Goal: Find specific page/section: Find specific page/section

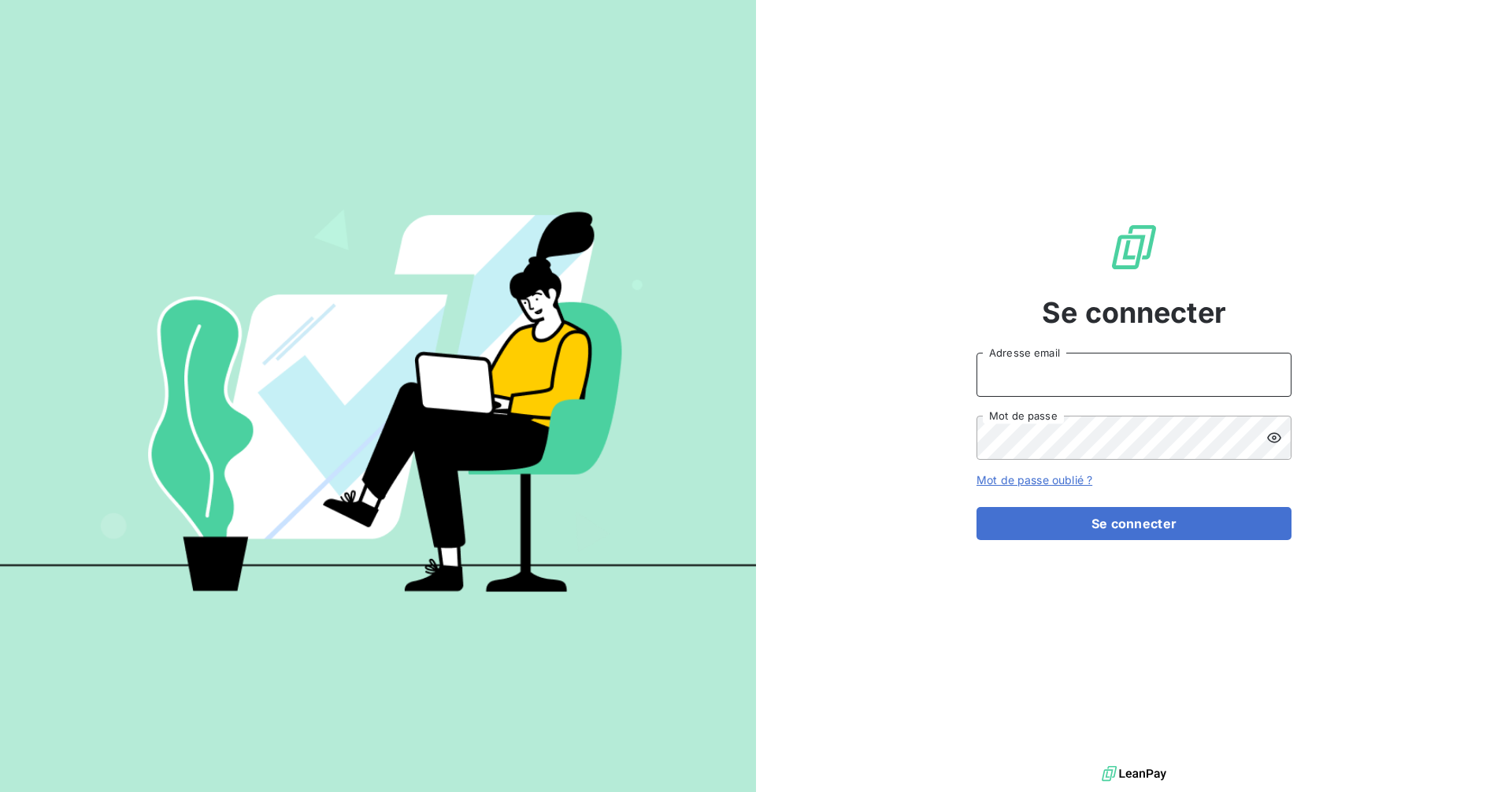
click at [1034, 374] on input "Adresse email" at bounding box center [1133, 375] width 315 height 44
click at [1035, 374] on input "Adresse email" at bounding box center [1133, 375] width 315 height 44
click at [0, 792] on com-1password-button at bounding box center [0, 792] width 0 height 0
click at [1065, 375] on input "Adresse email" at bounding box center [1133, 375] width 315 height 44
click at [0, 792] on com-1password-button at bounding box center [0, 792] width 0 height 0
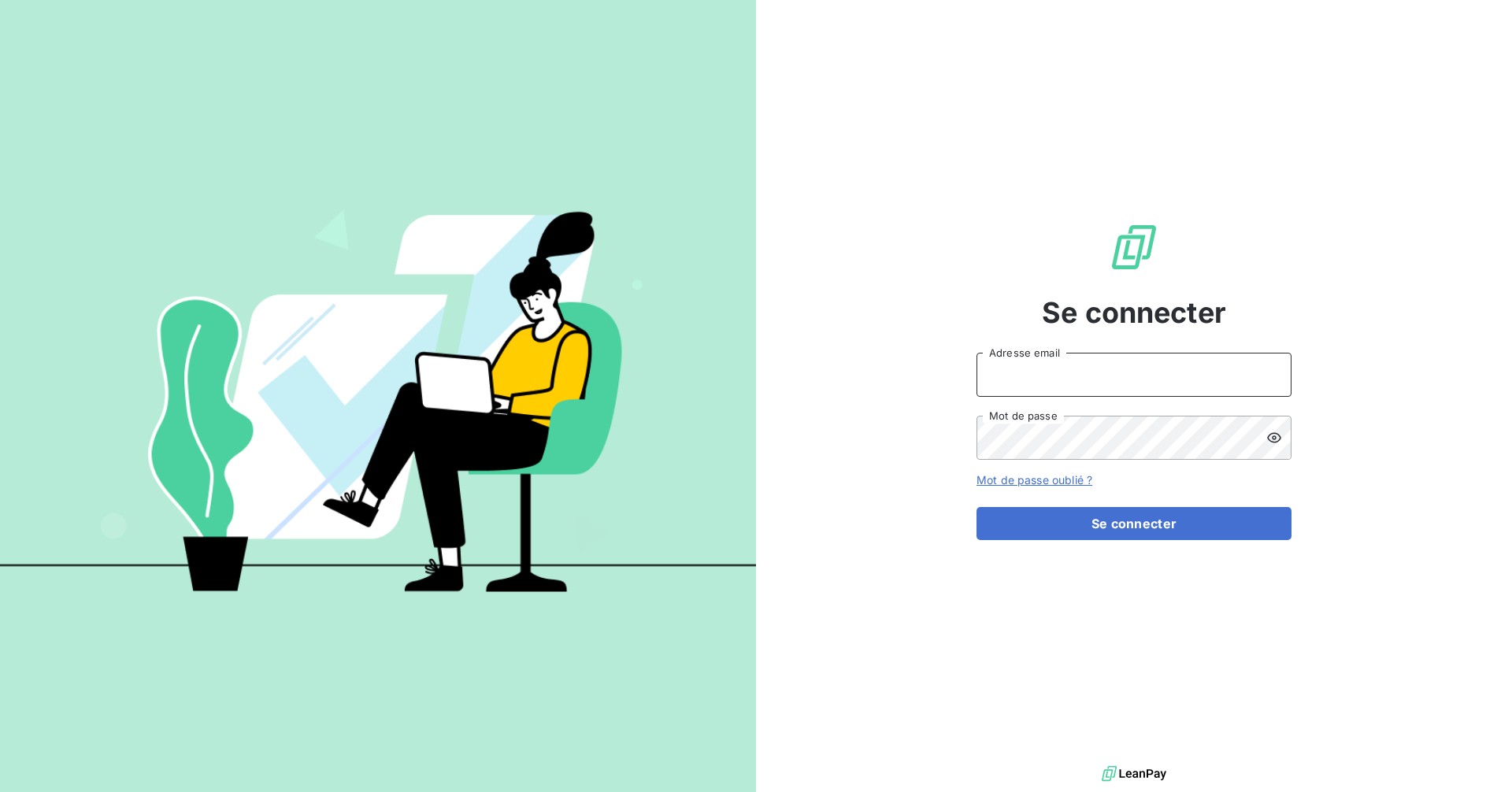
type input "[EMAIL_ADDRESS][DOMAIN_NAME]"
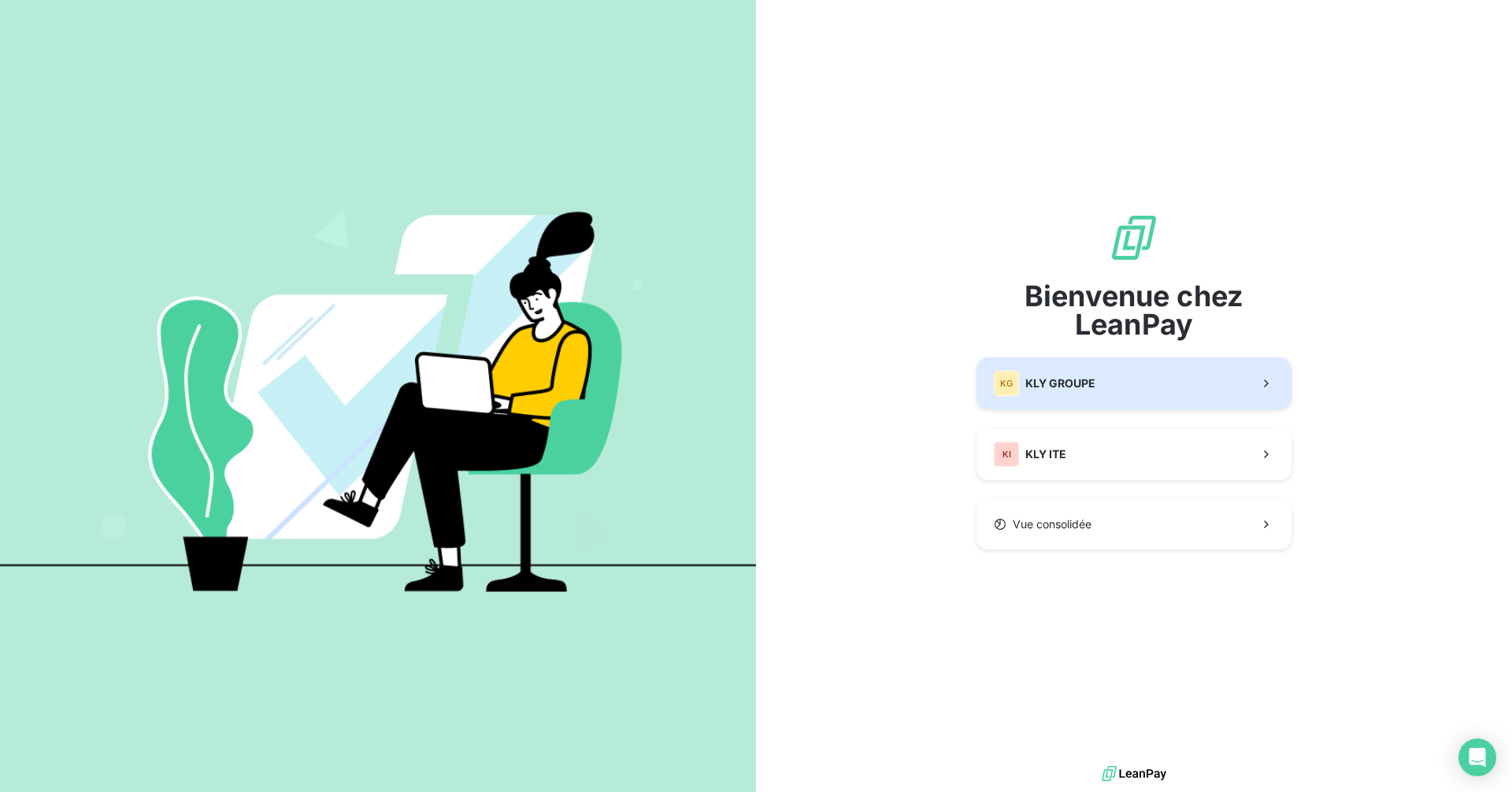
click at [1052, 391] on span "KLY GROUPE" at bounding box center [1060, 383] width 70 height 15
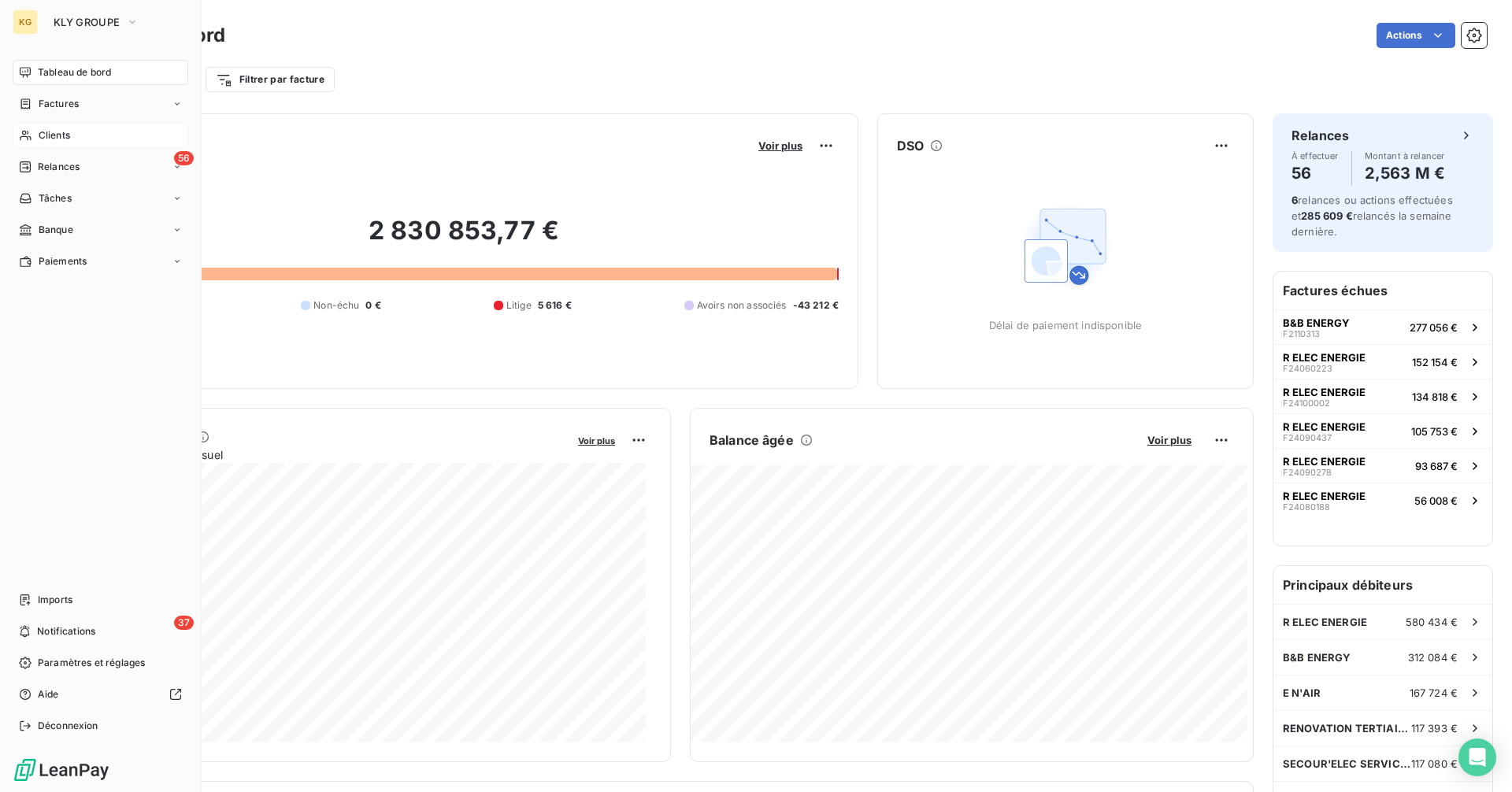
click at [55, 126] on div "Clients" at bounding box center [100, 136] width 176 height 25
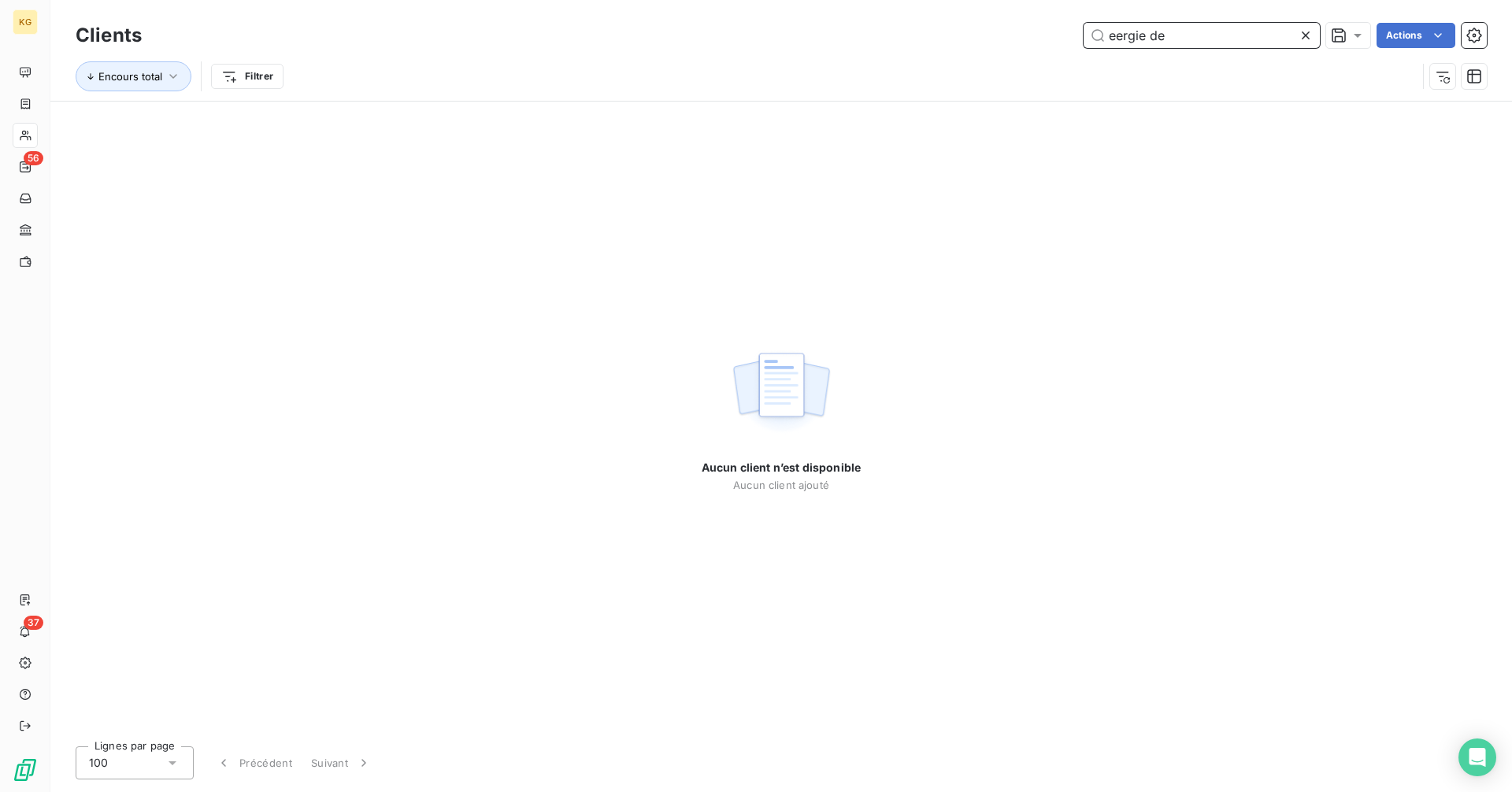
click at [1117, 34] on input "eergie de" at bounding box center [1201, 36] width 237 height 25
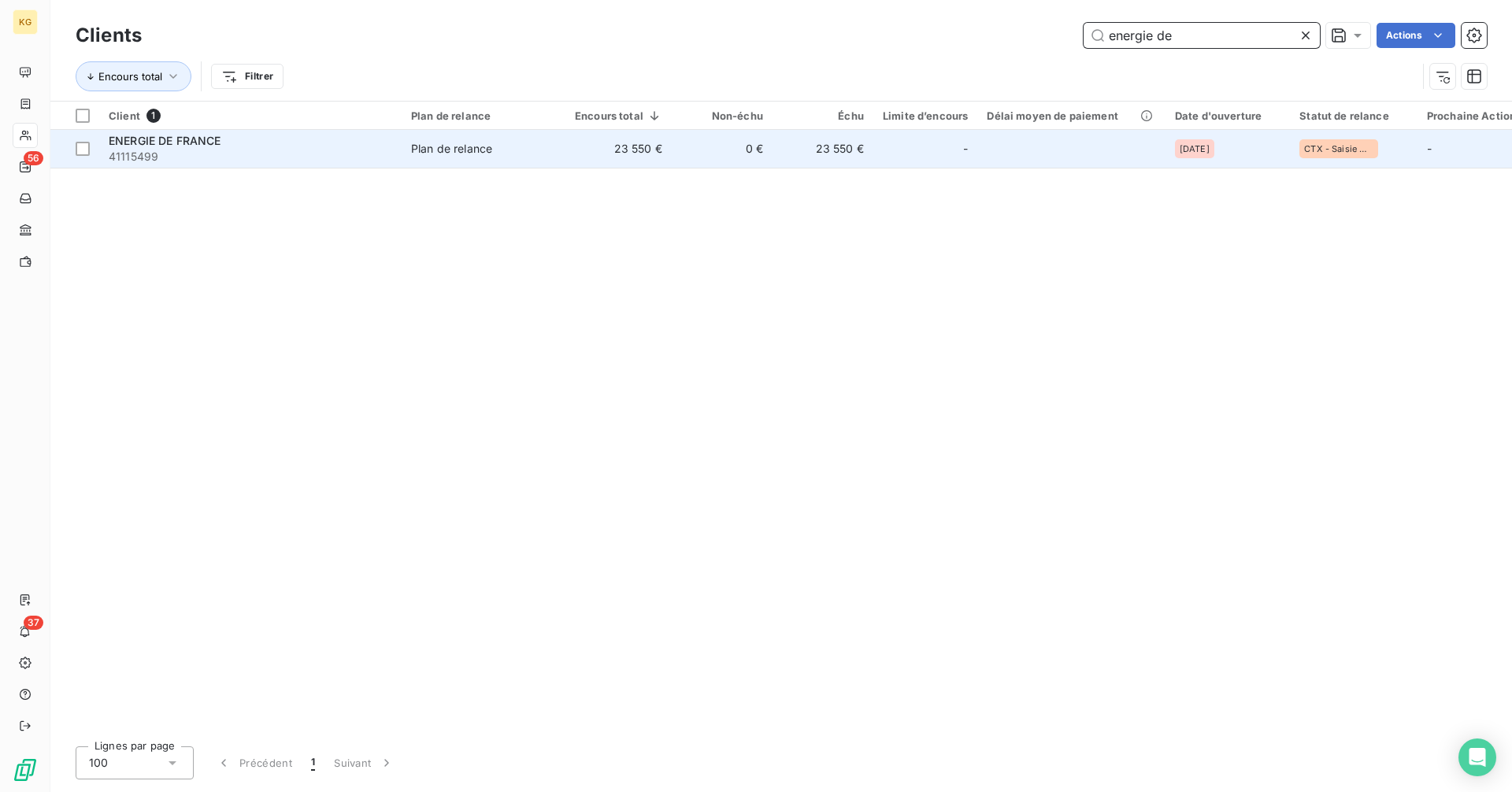
type input "energie de"
click at [250, 155] on span "41115499" at bounding box center [250, 157] width 284 height 15
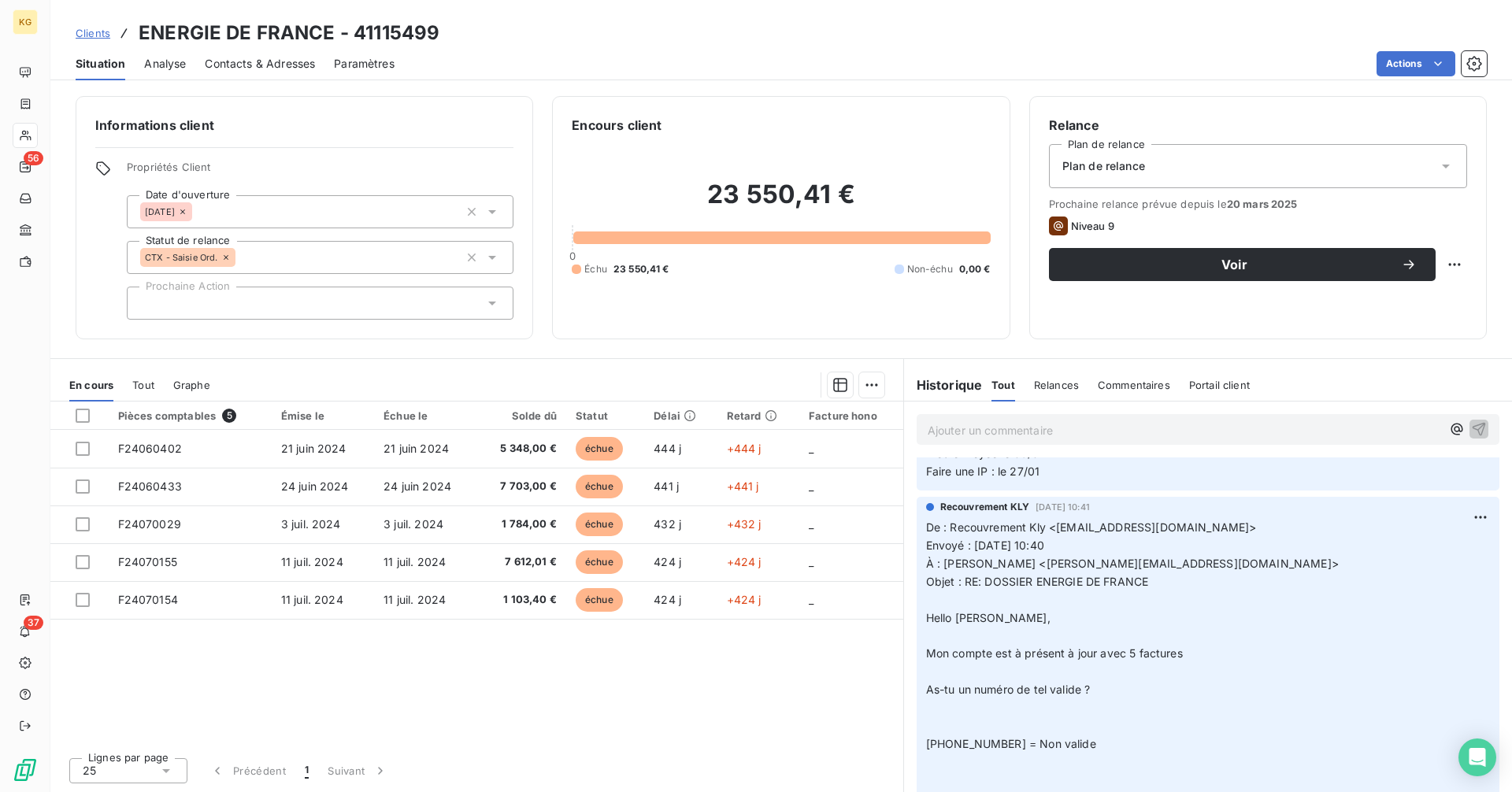
scroll to position [3233, 0]
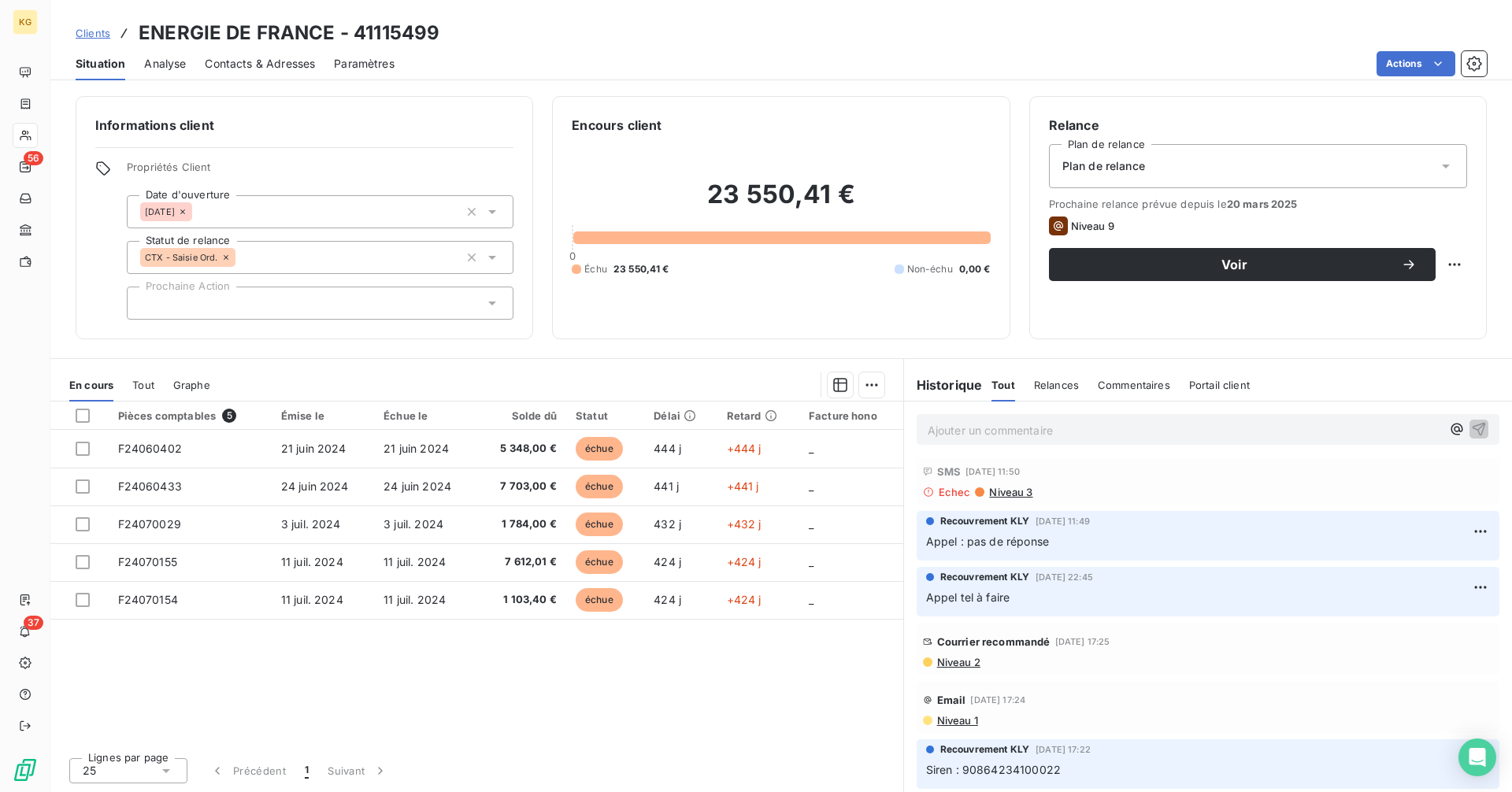
click at [1026, 766] on span "Siren : 90864234100022" at bounding box center [994, 770] width 135 height 13
copy span "90864234100022"
click at [253, 63] on span "Contacts & Adresses" at bounding box center [260, 64] width 111 height 15
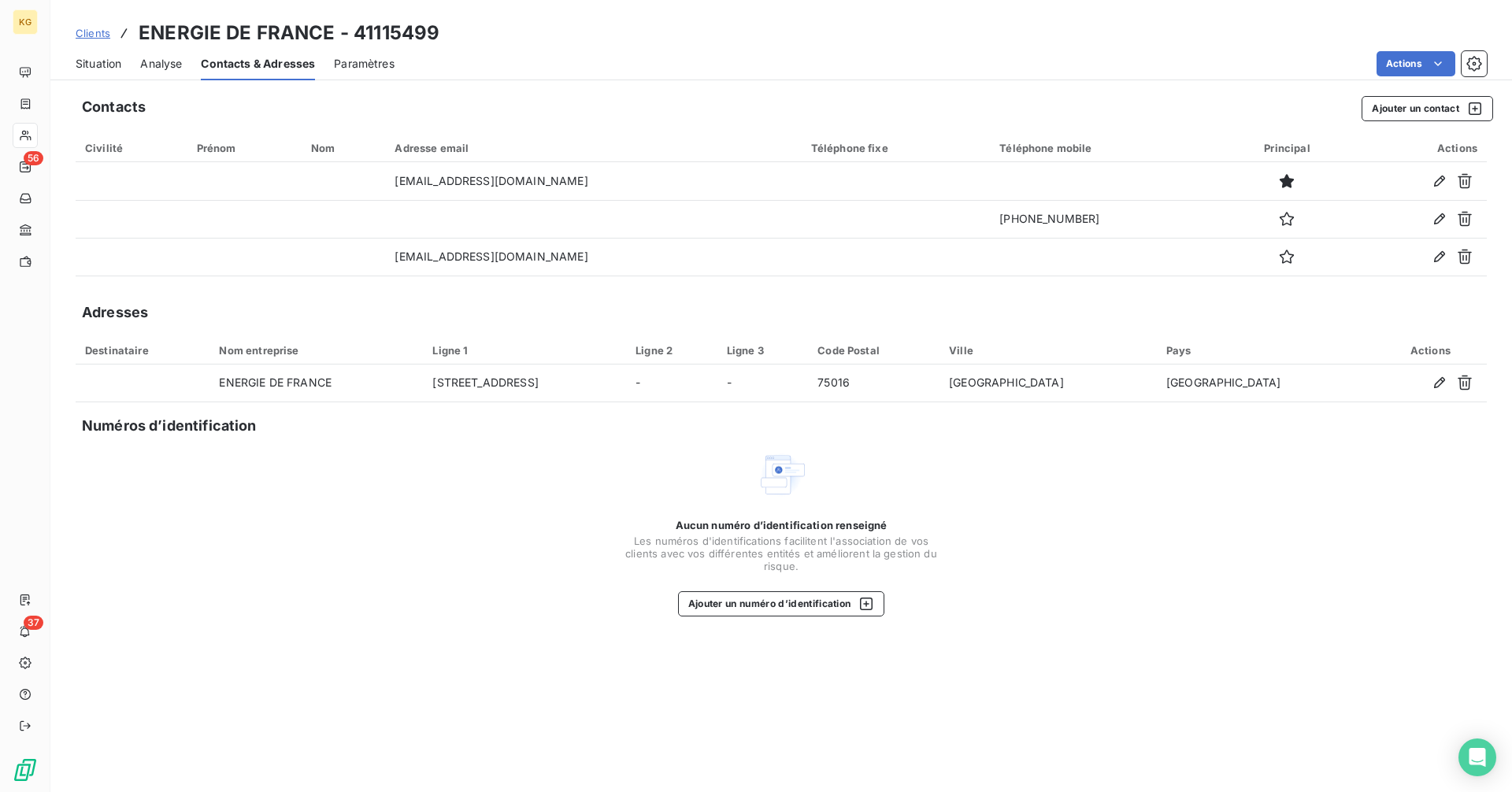
click at [98, 57] on span "Situation" at bounding box center [98, 64] width 45 height 15
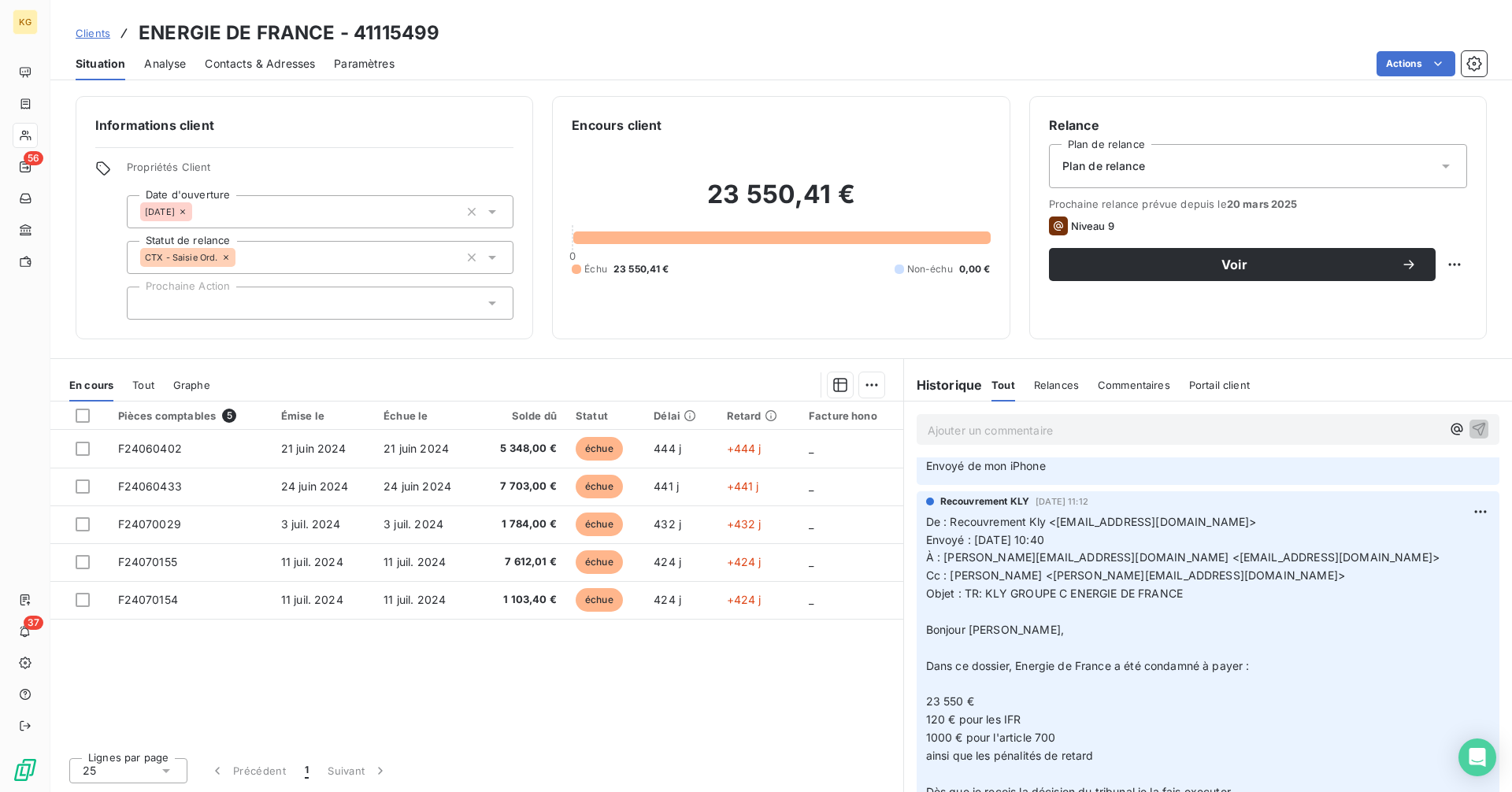
scroll to position [368, 0]
drag, startPoint x: 987, startPoint y: 591, endPoint x: 1053, endPoint y: 593, distance: 66.0
click at [1030, 593] on span "Objet : TR: KLY GROUPE C ENERGIE DE FRANCE" at bounding box center [1054, 595] width 257 height 13
drag, startPoint x: 1053, startPoint y: 593, endPoint x: 1104, endPoint y: 595, distance: 51.0
click at [1099, 595] on span "Objet : TR: KLY GROUPE C ENERGIE DE FRANCE" at bounding box center [1054, 595] width 257 height 13
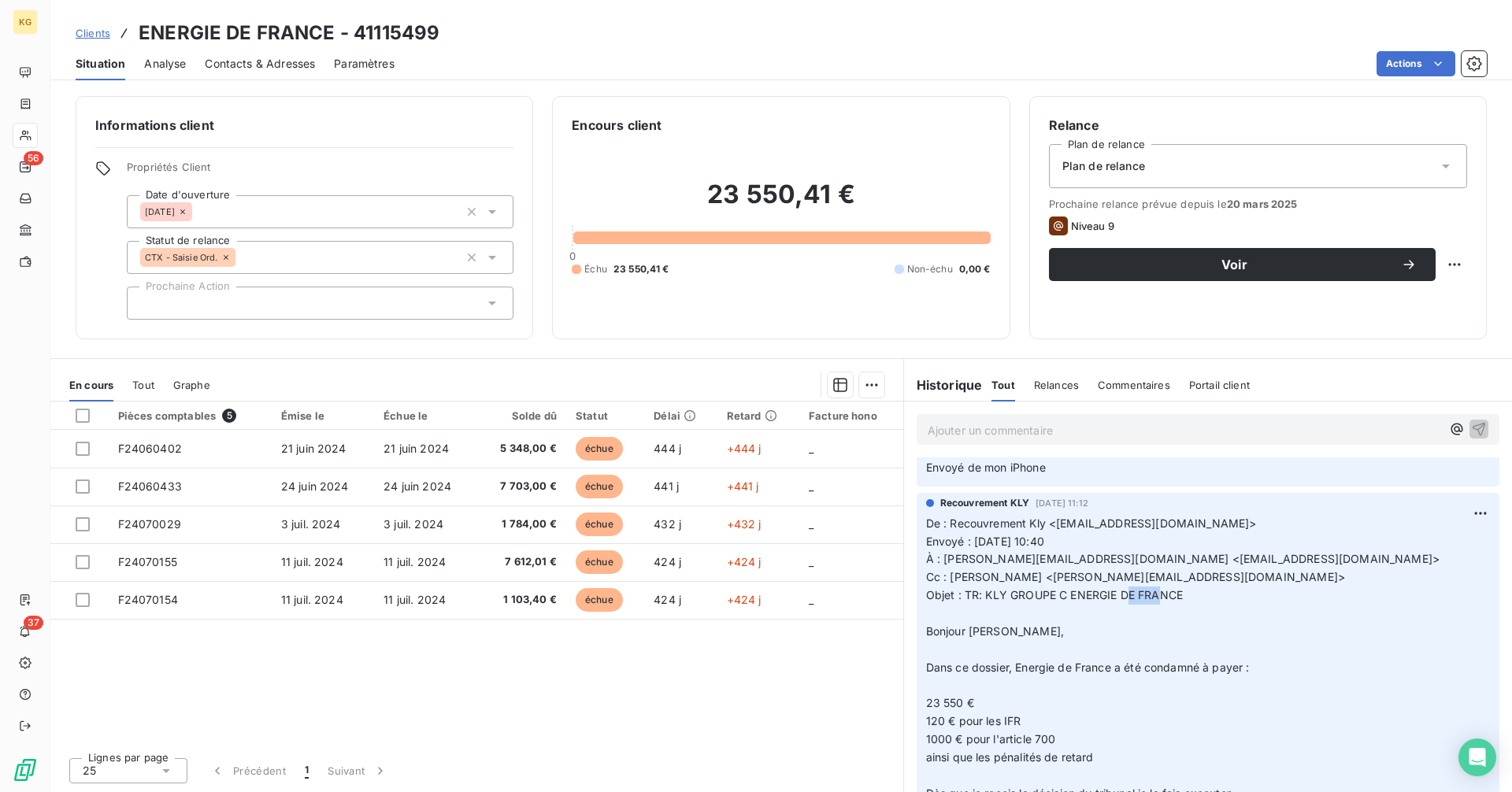
click at [1162, 596] on span "Objet : TR: KLY GROUPE C ENERGIE DE FRANCE" at bounding box center [1054, 595] width 257 height 13
drag, startPoint x: 985, startPoint y: 596, endPoint x: 1182, endPoint y: 596, distance: 197.0
click at [1182, 596] on span "Objet : TR: KLY GROUPE C ENERGIE DE FRANCE" at bounding box center [1054, 595] width 257 height 13
copy span "KLY GROUPE C ENERGIE DE FRANCE"
click at [1113, 428] on p "Ajouter un commentaire ﻿" at bounding box center [1184, 430] width 514 height 19
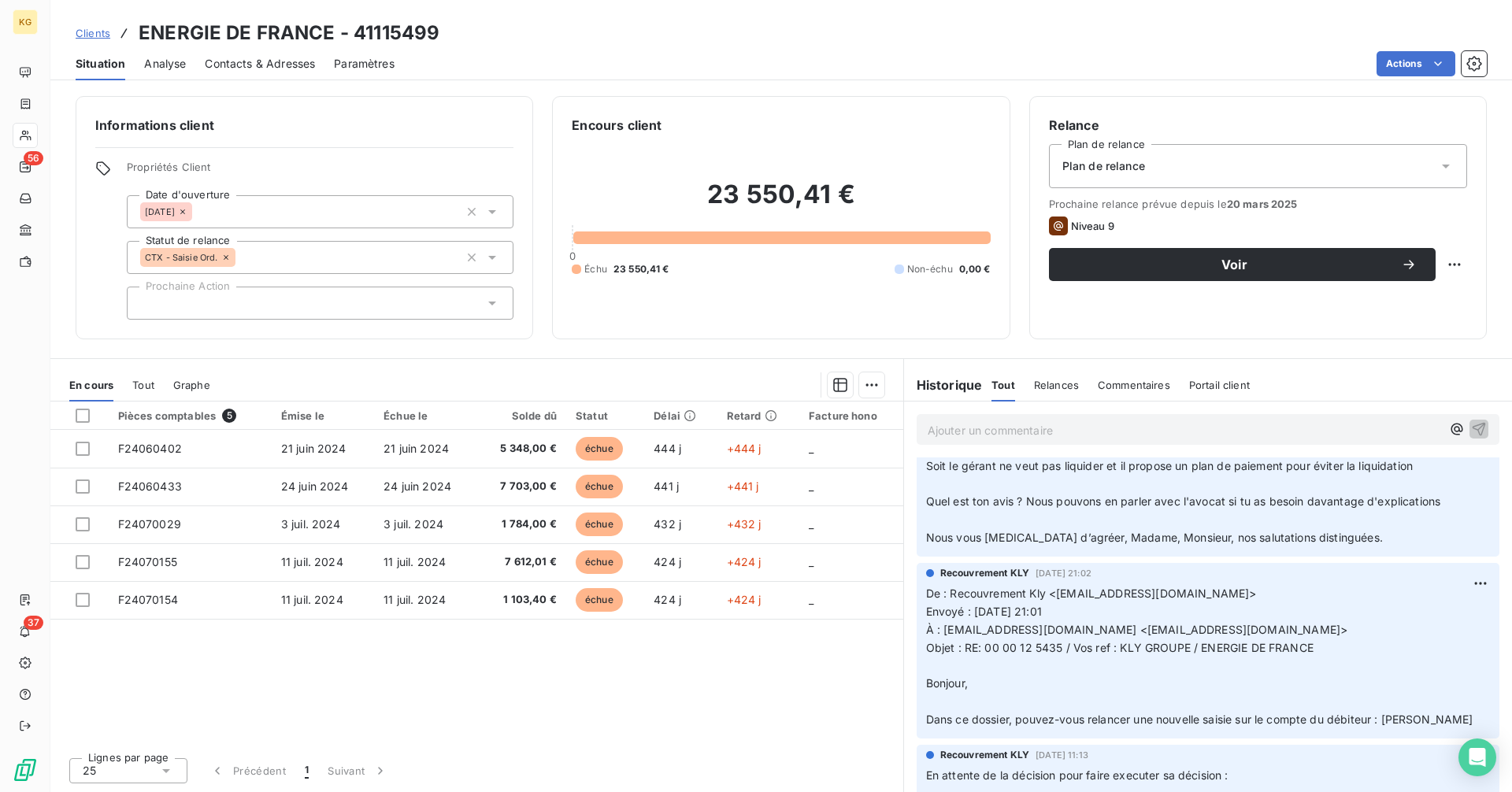
scroll to position [820, 0]
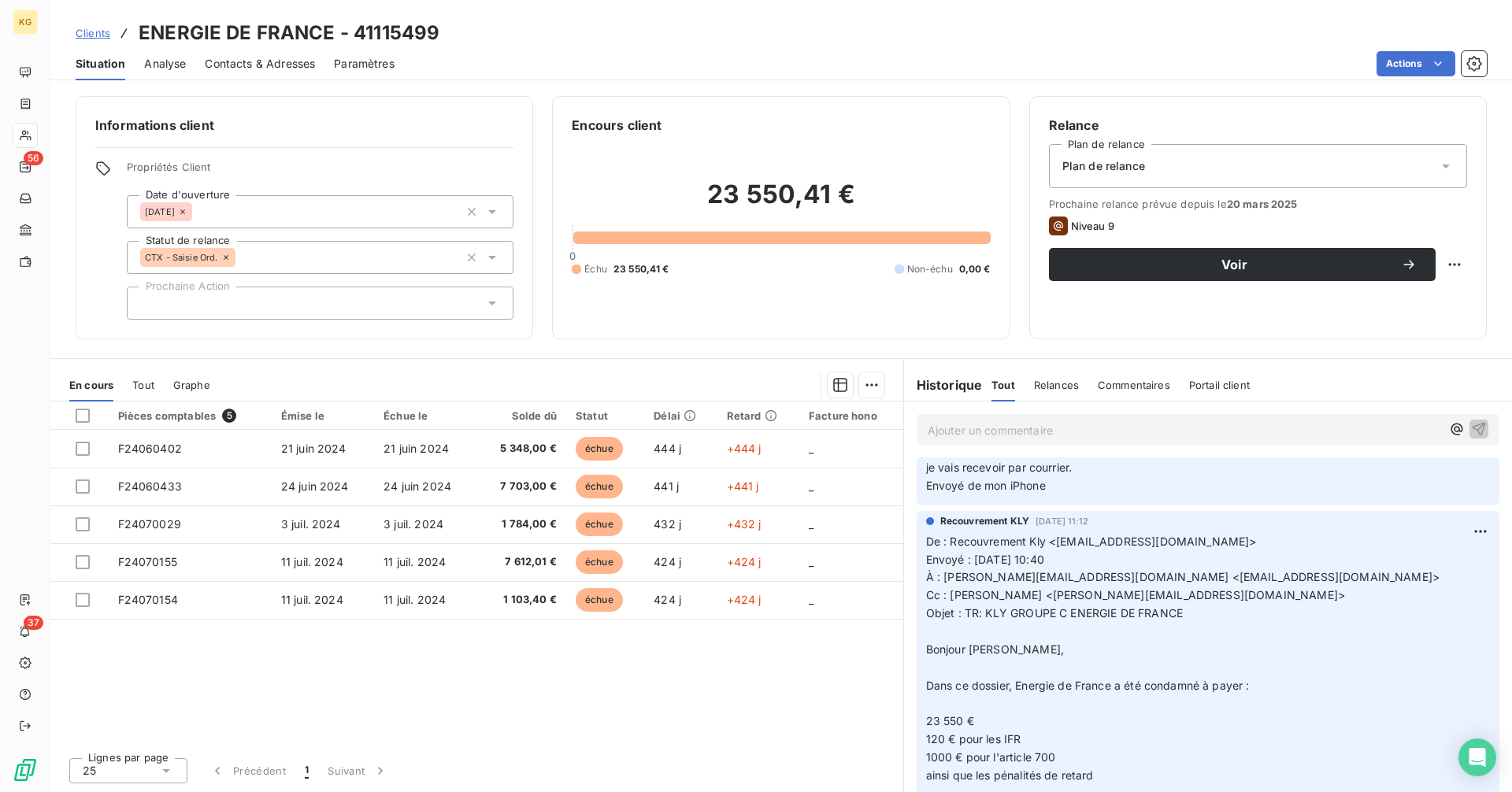
click at [99, 33] on span "Clients" at bounding box center [93, 33] width 35 height 13
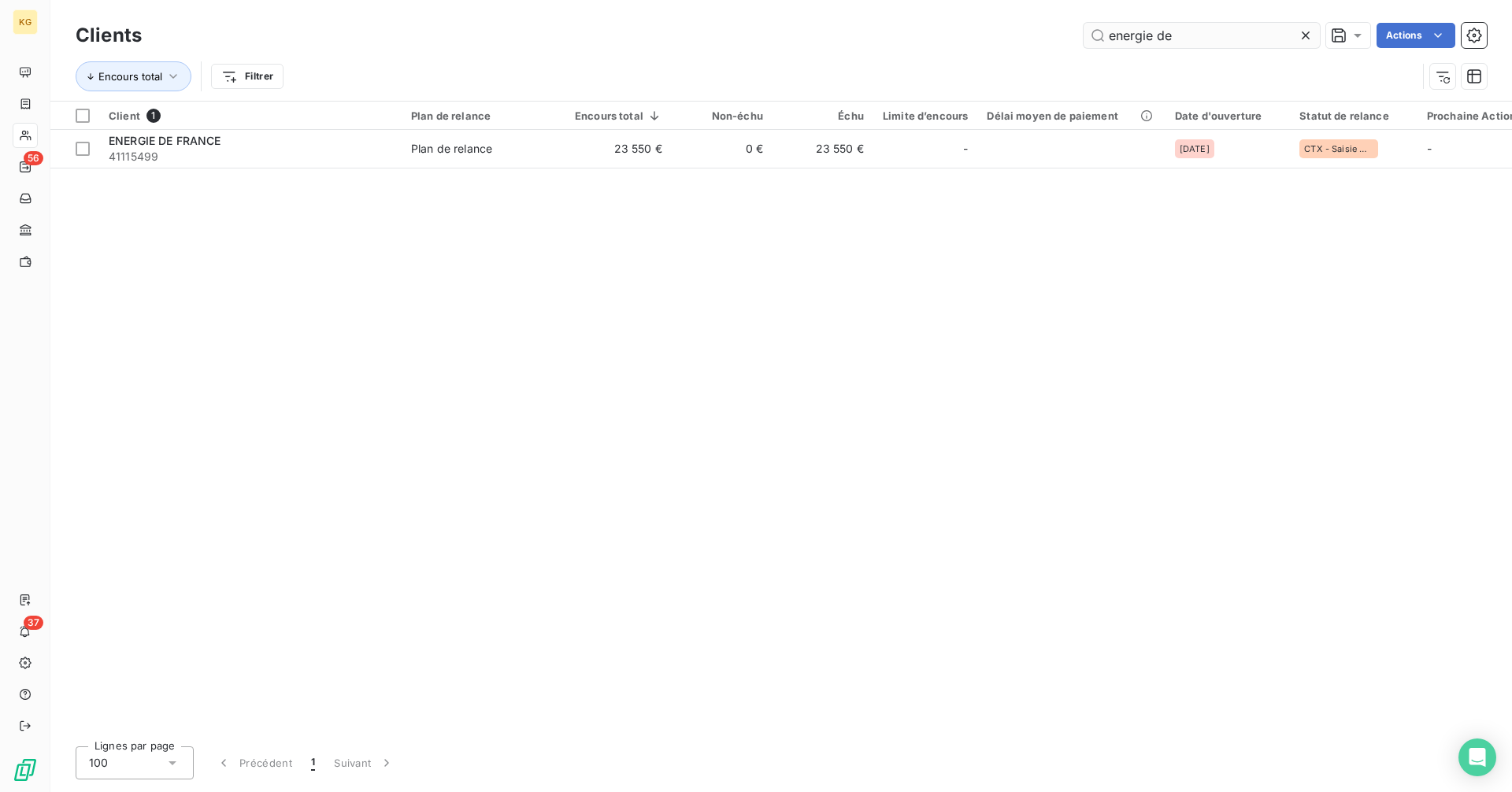
click at [1211, 33] on input "energie de" at bounding box center [1201, 36] width 237 height 25
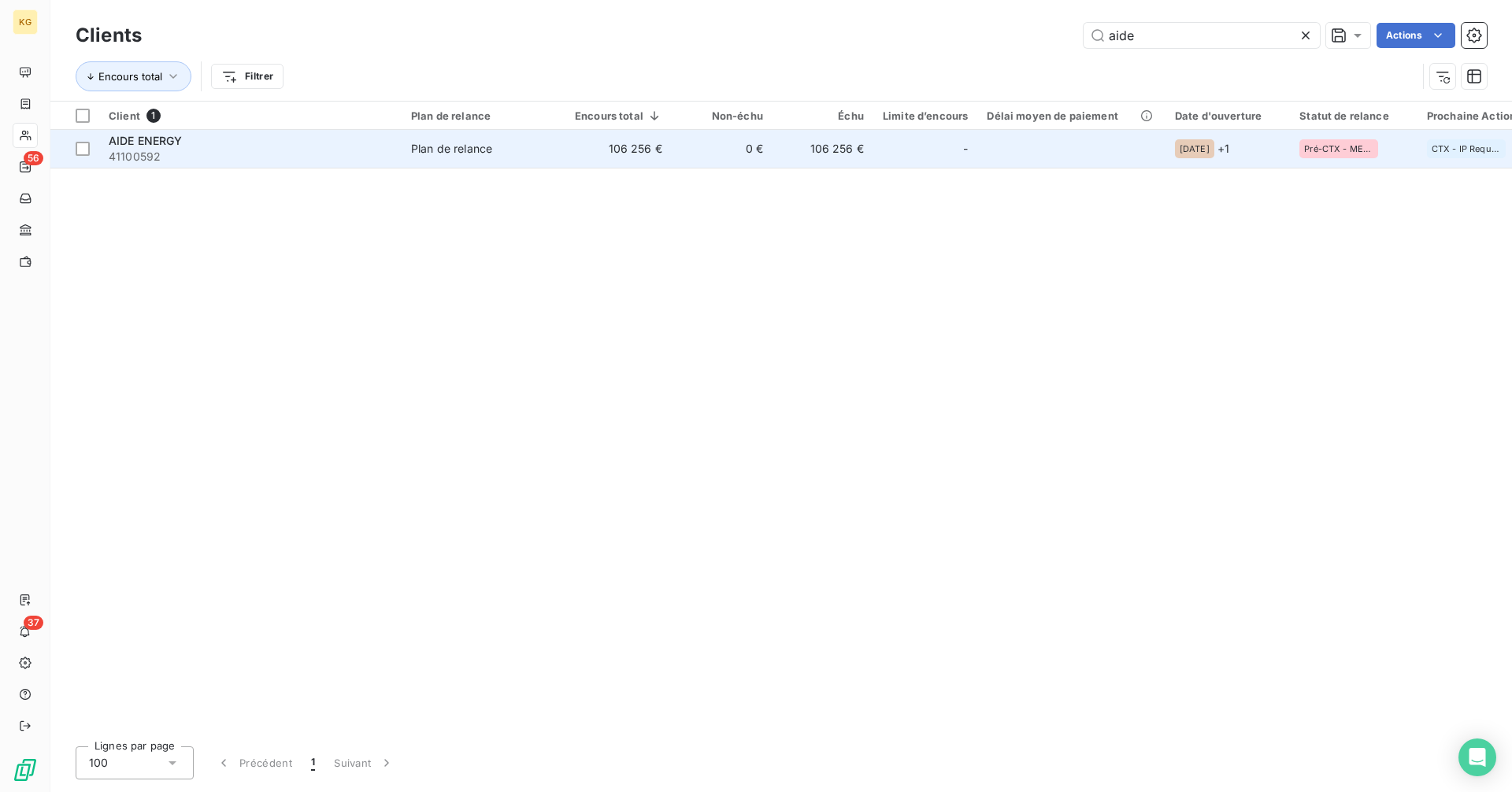
type input "aide"
click at [957, 154] on div "-" at bounding box center [925, 149] width 85 height 25
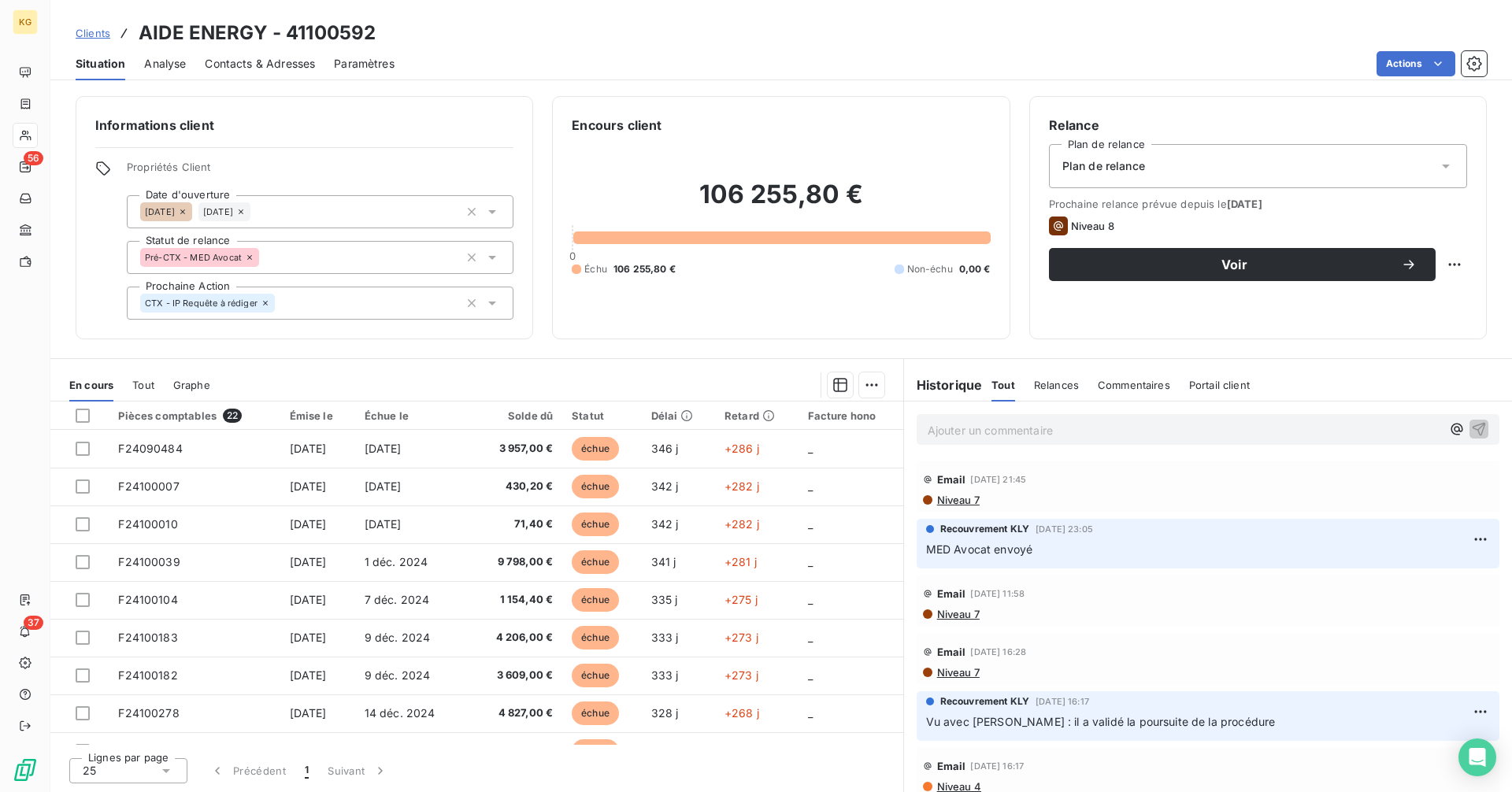
click at [1026, 428] on p "Ajouter un commentaire ﻿" at bounding box center [1184, 430] width 514 height 19
click at [269, 63] on span "Contacts & Adresses" at bounding box center [260, 64] width 111 height 15
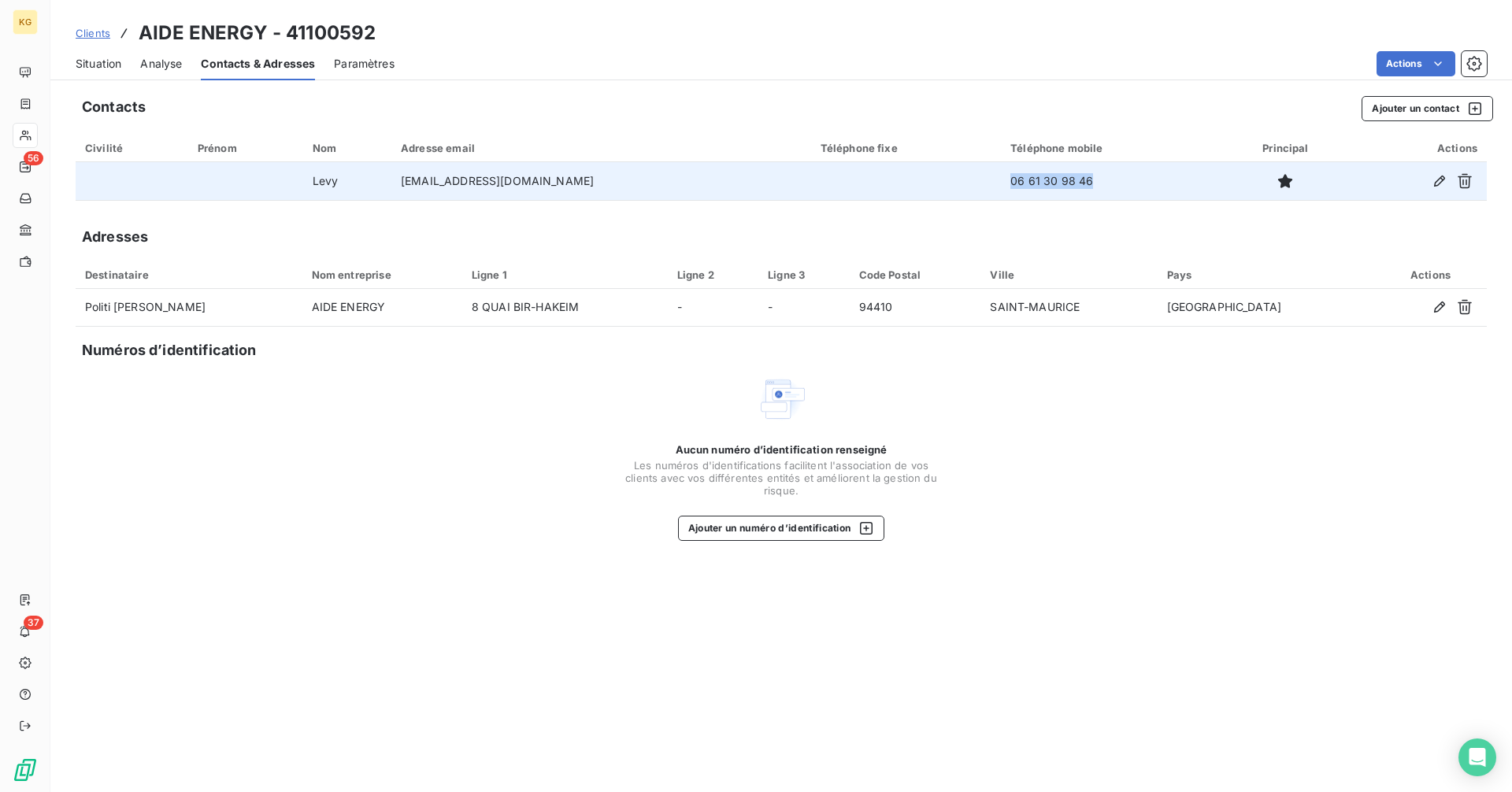
drag, startPoint x: 924, startPoint y: 176, endPoint x: 1089, endPoint y: 172, distance: 165.0
click at [1089, 172] on tr "Levy [EMAIL_ADDRESS][DOMAIN_NAME] 06 61 30 98 46" at bounding box center [781, 181] width 1411 height 38
copy tr "06 61 30 98 46"
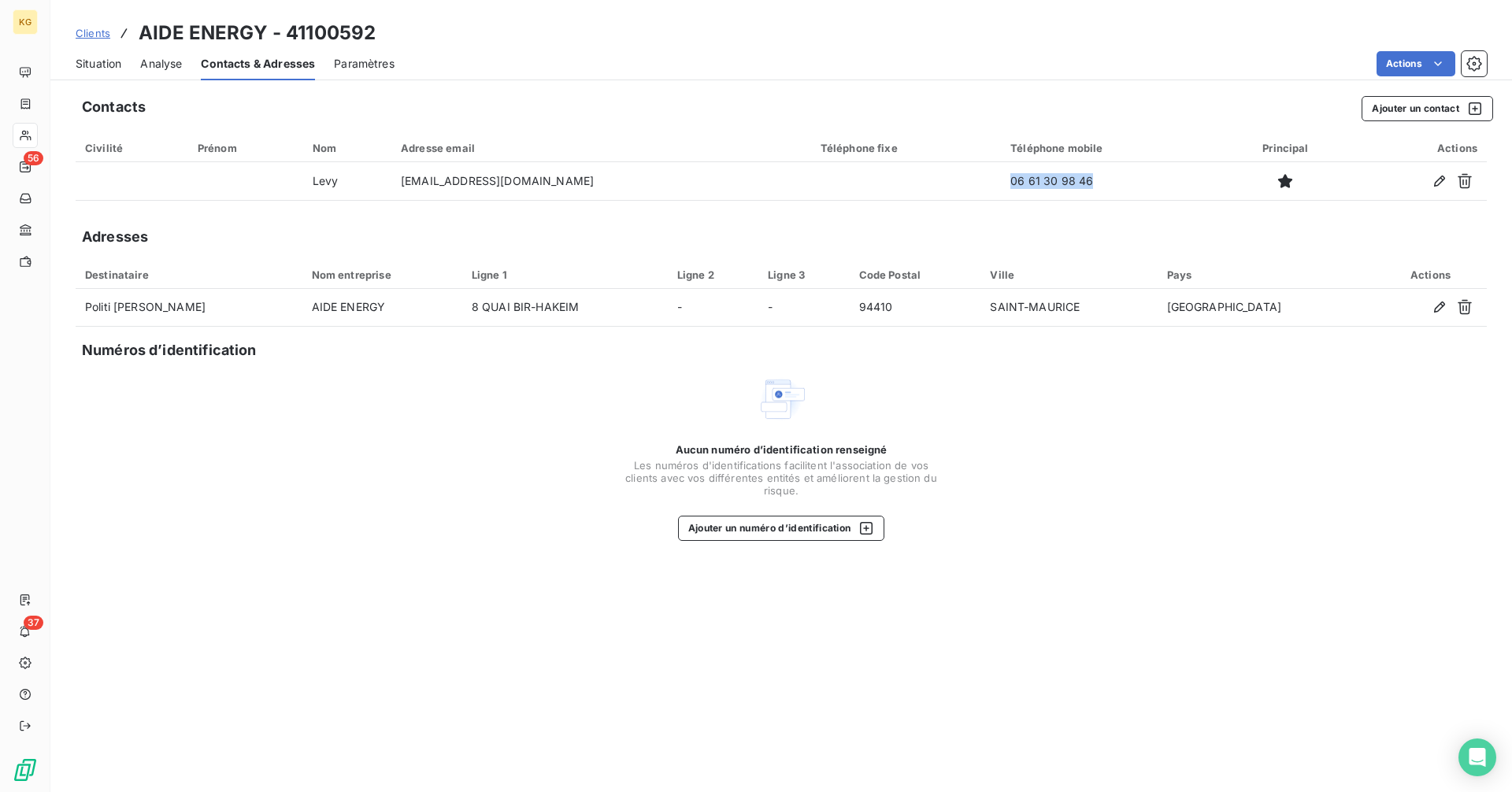
click at [95, 59] on span "Situation" at bounding box center [98, 64] width 45 height 15
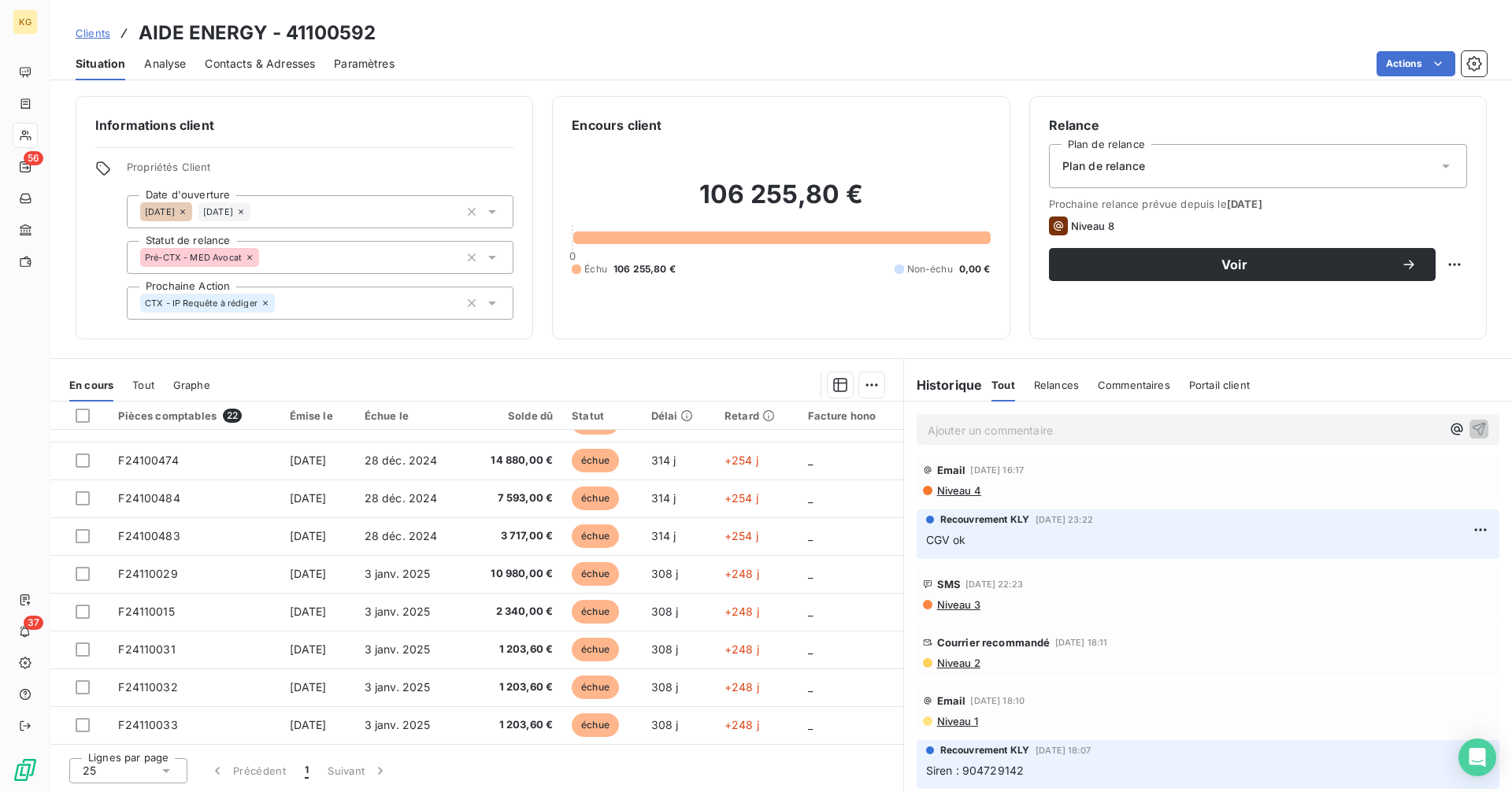
scroll to position [332, 0]
click at [218, 38] on h3 "AIDE ENERGY - 41100592" at bounding box center [257, 33] width 237 height 28
click at [219, 38] on h3 "AIDE ENERGY - 41100592" at bounding box center [257, 33] width 237 height 28
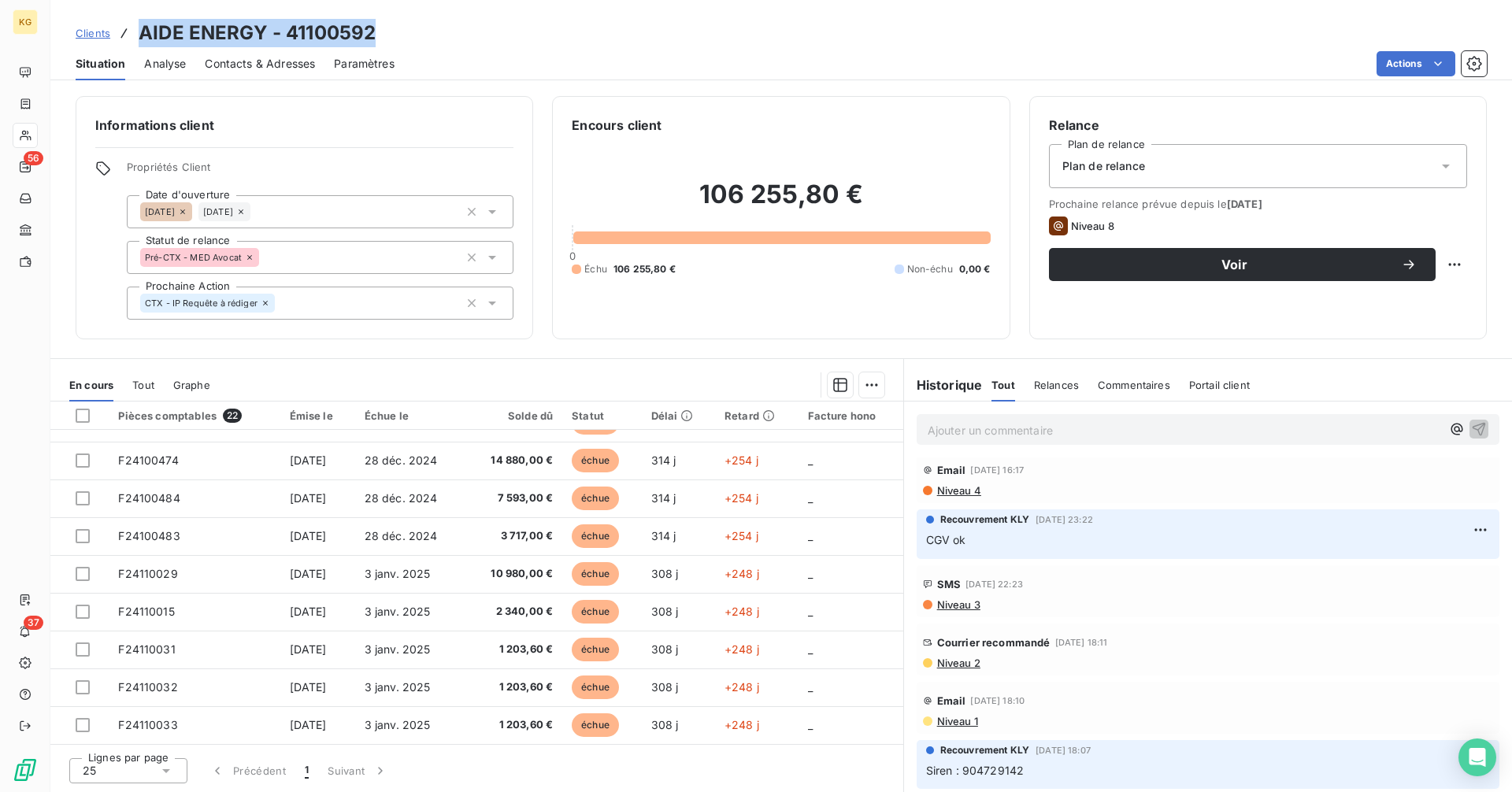
click at [189, 42] on h3 "AIDE ENERGY - 41100592" at bounding box center [257, 33] width 237 height 28
click at [105, 38] on span "Clients" at bounding box center [93, 33] width 35 height 13
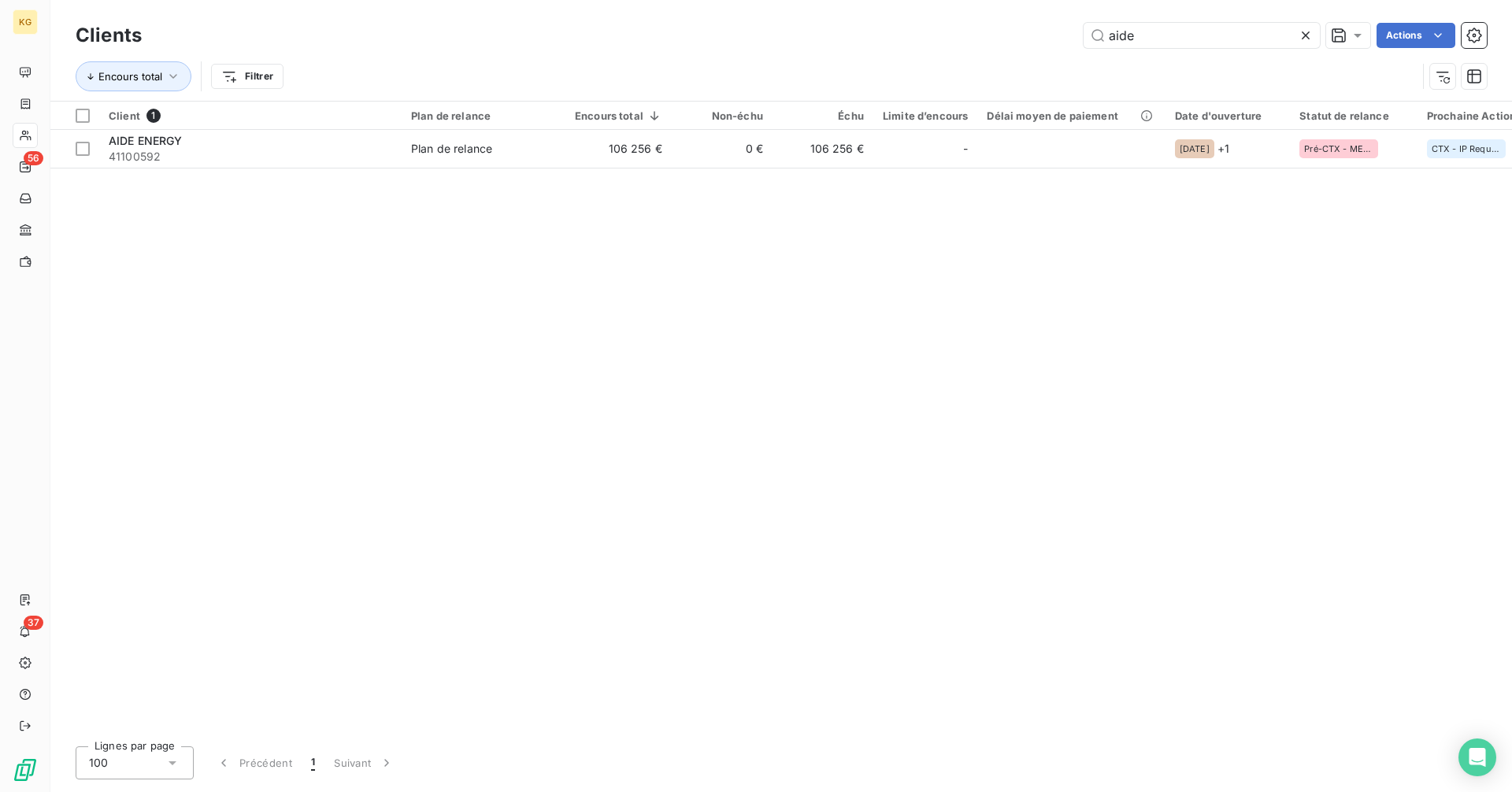
click at [1305, 38] on icon at bounding box center [1305, 36] width 15 height 15
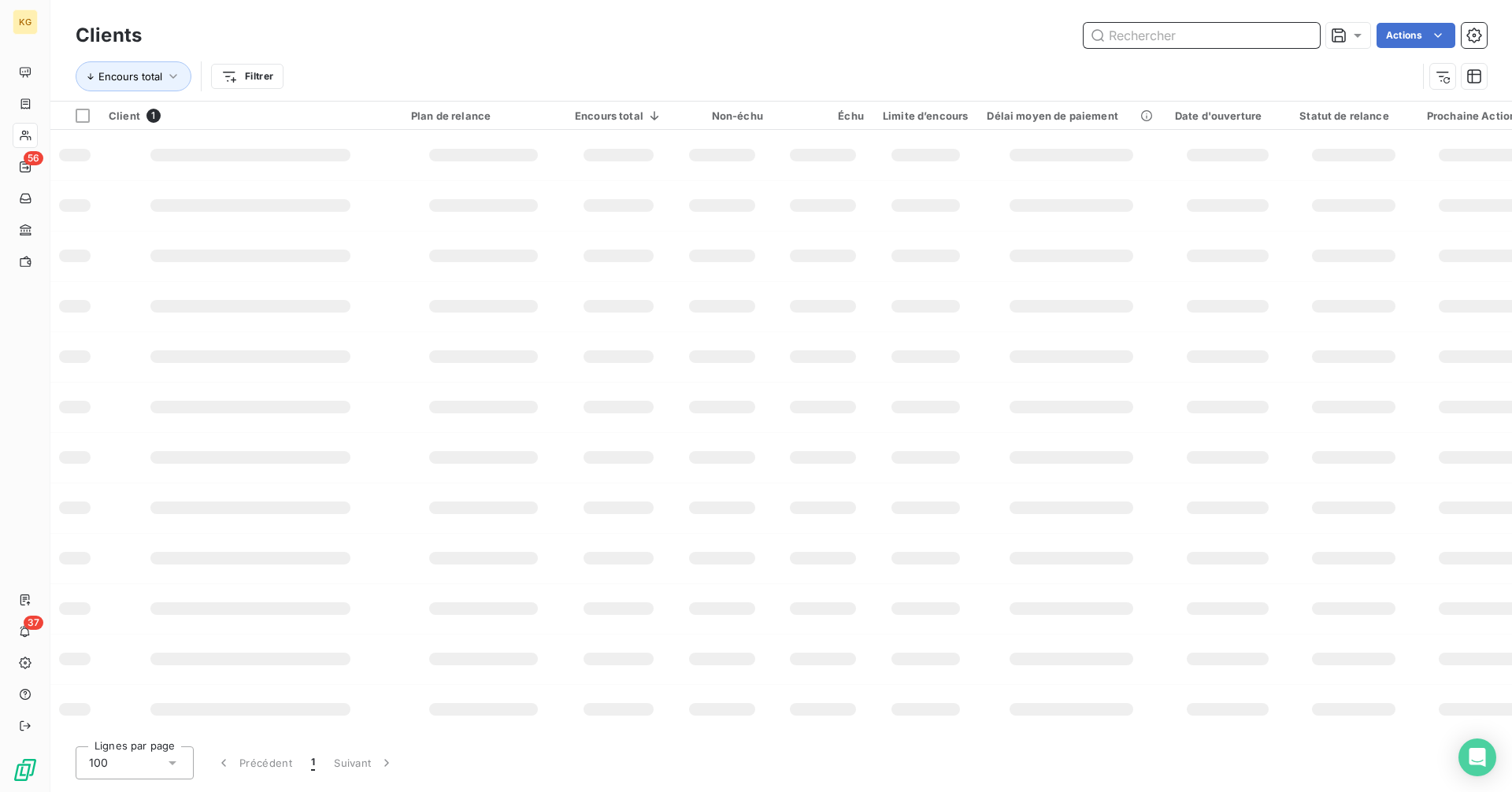
click at [1234, 40] on input "text" at bounding box center [1201, 36] width 237 height 25
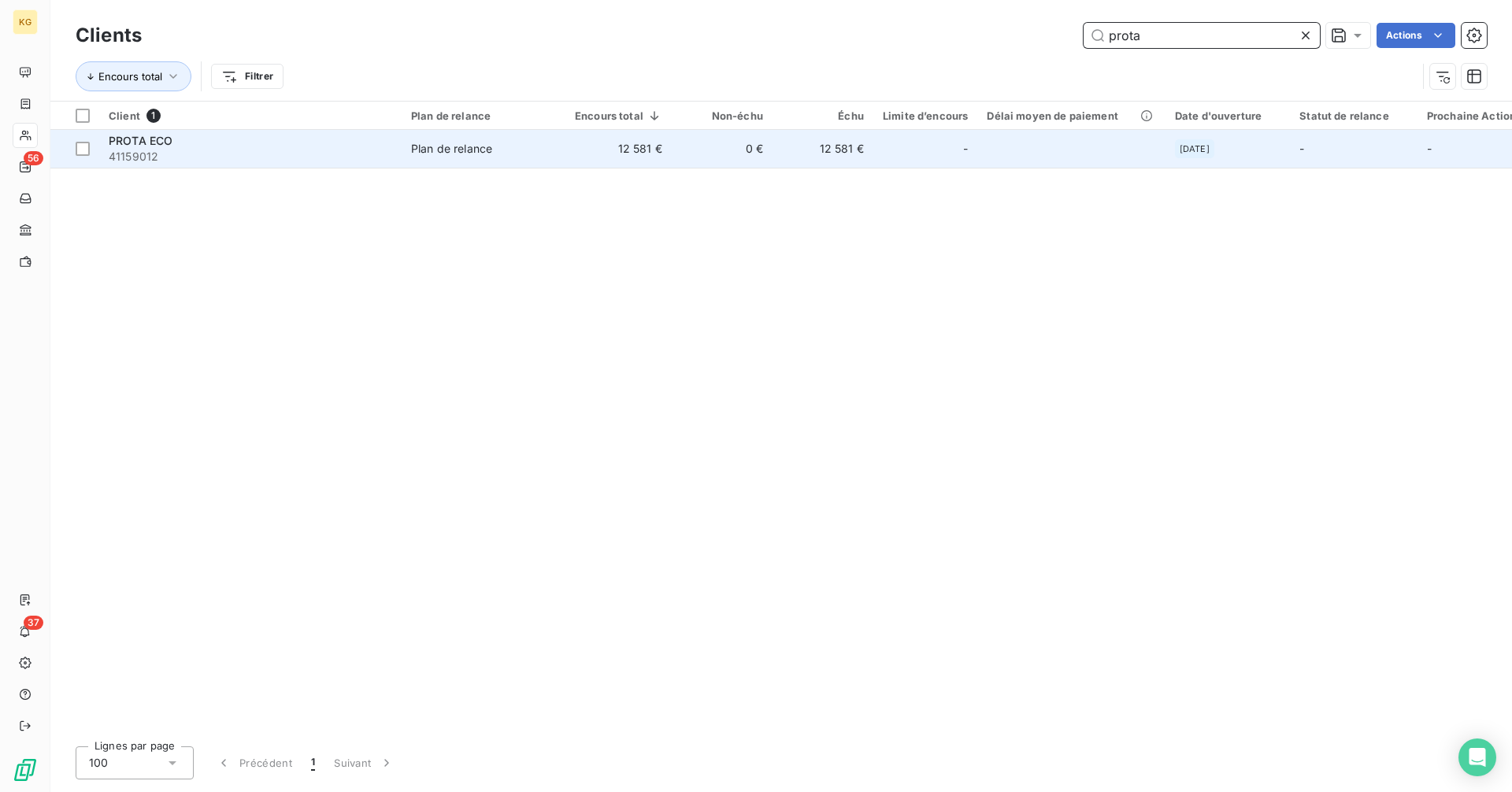
type input "prota"
click at [849, 156] on td "12 581 €" at bounding box center [822, 148] width 101 height 38
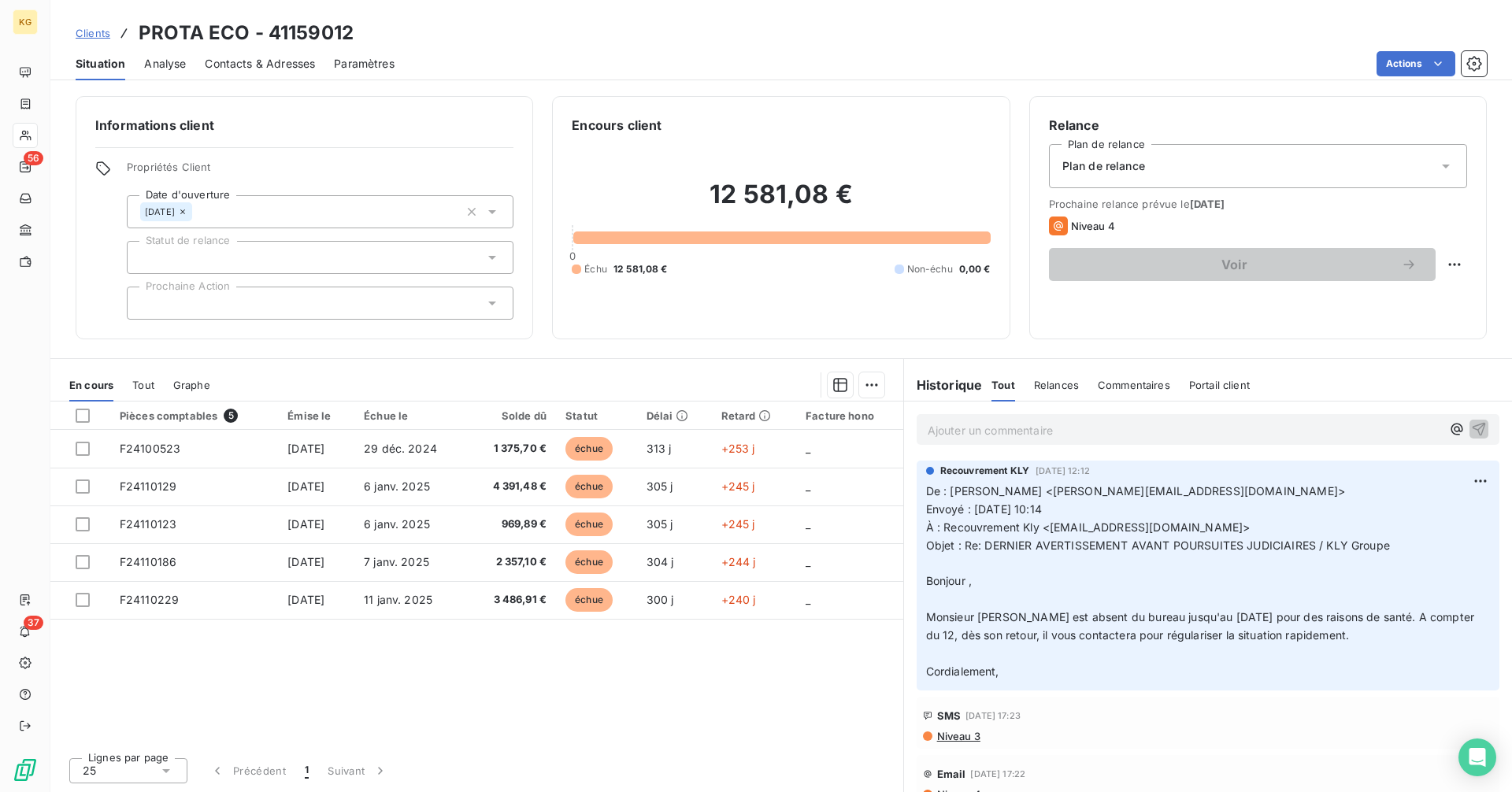
click at [991, 437] on p "Ajouter un commentaire ﻿" at bounding box center [1184, 430] width 514 height 19
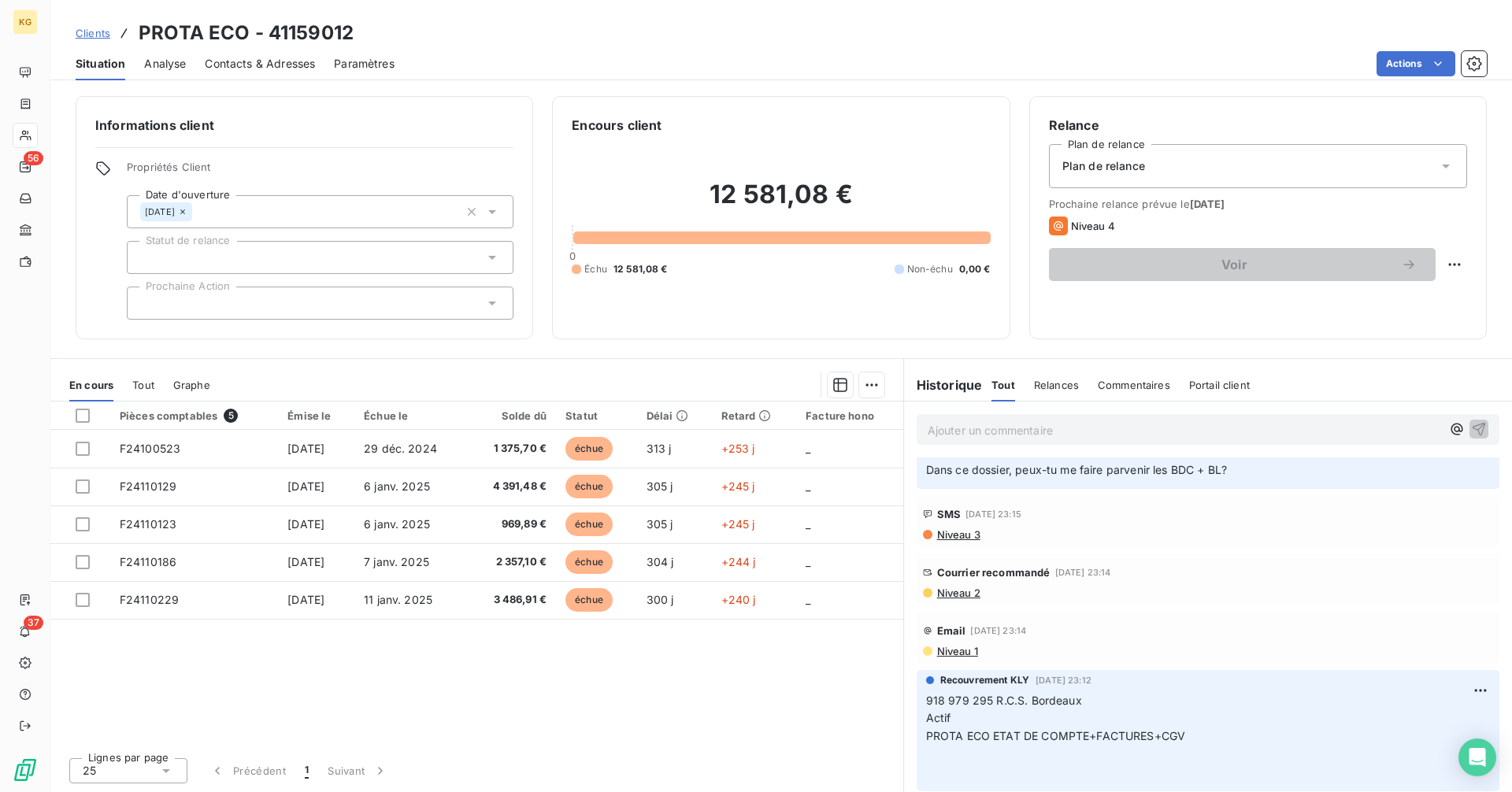
scroll to position [684, 0]
click at [970, 590] on span "Niveau 2" at bounding box center [957, 590] width 45 height 13
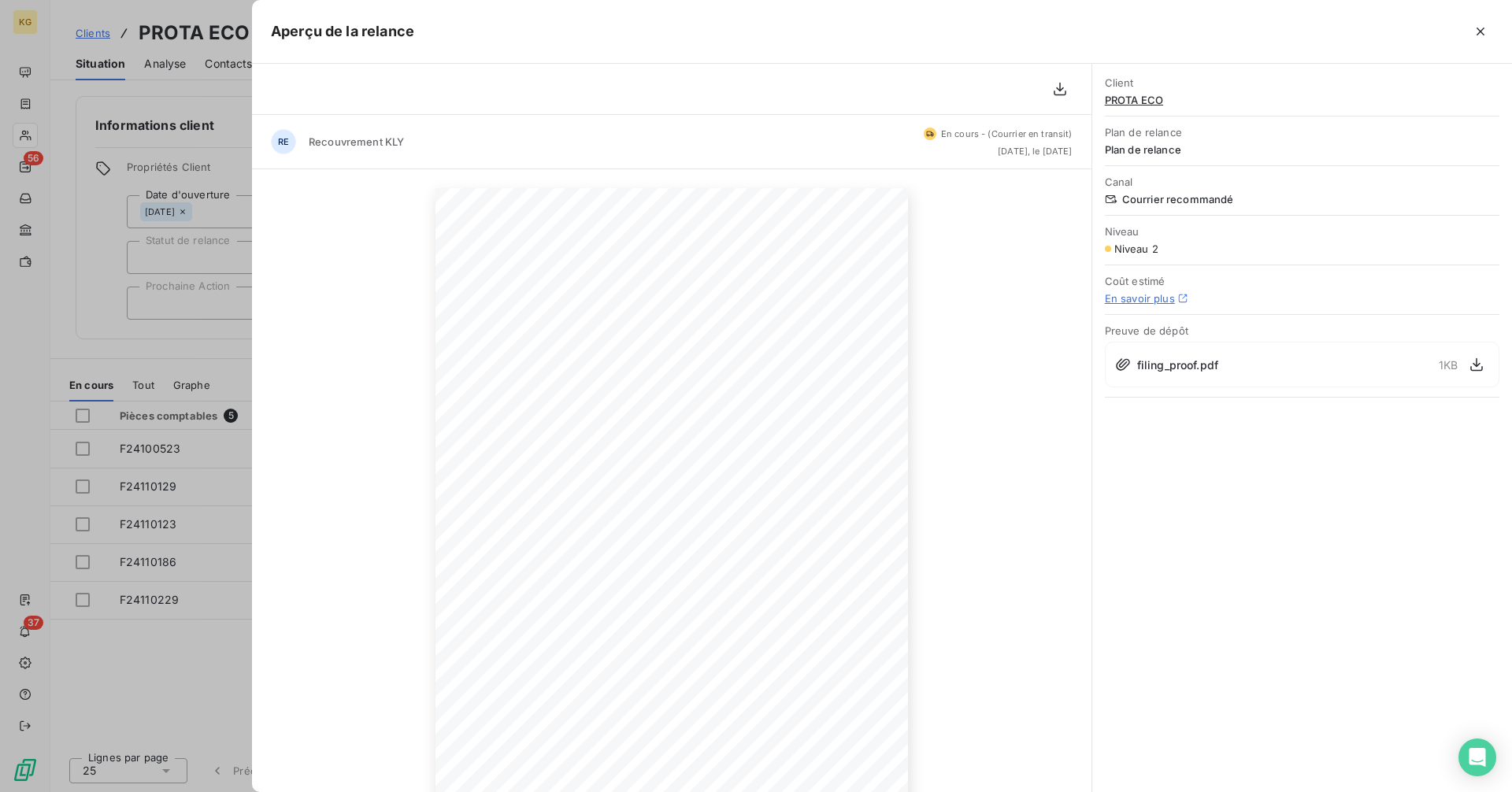
click at [147, 321] on div at bounding box center [756, 396] width 1512 height 792
click at [147, 321] on div "Informations client Propriétés Client Date d'ouverture [DATE] Statut de relance…" at bounding box center [305, 217] width 458 height 243
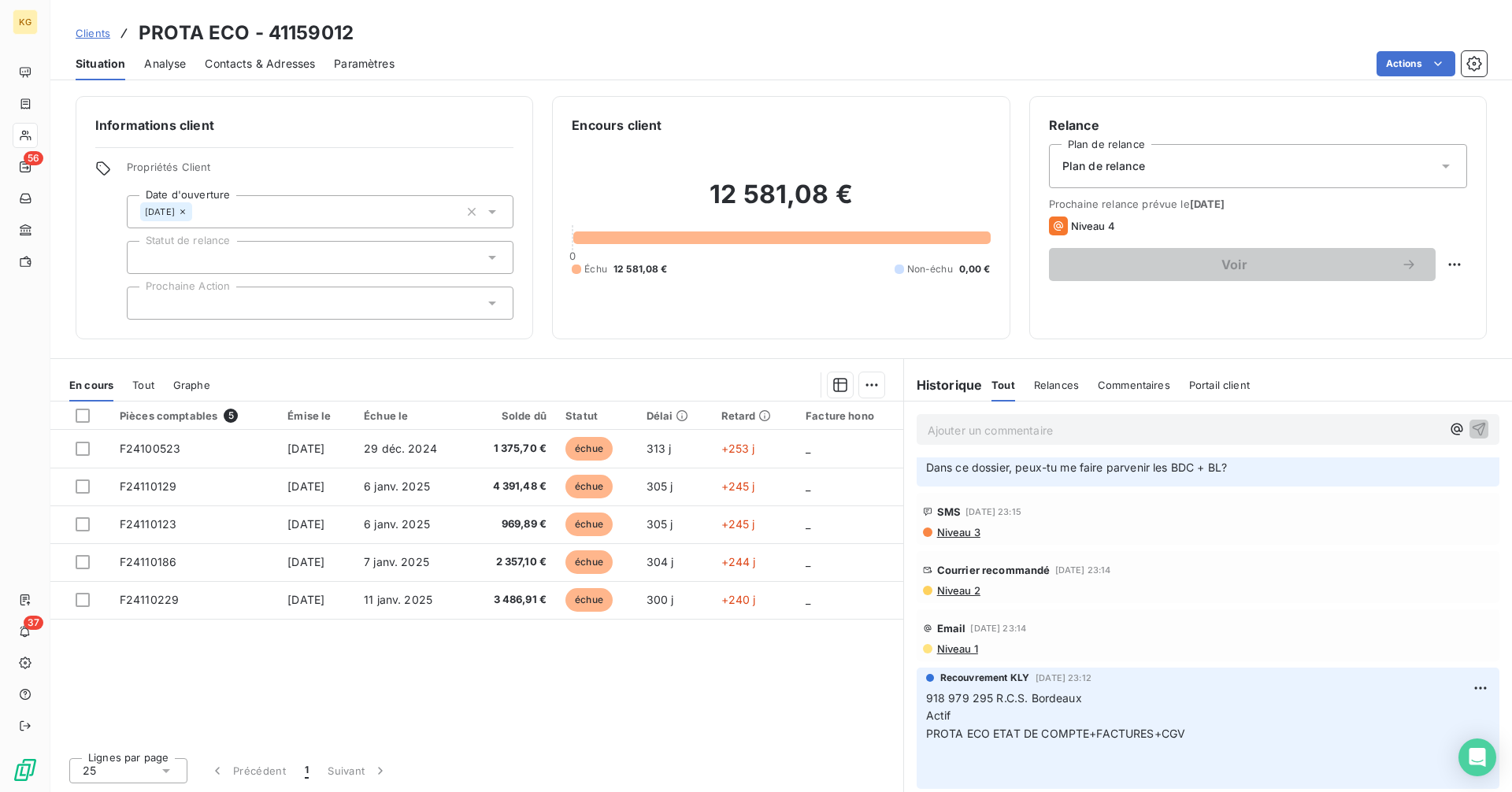
click at [96, 33] on span "Clients" at bounding box center [93, 33] width 35 height 13
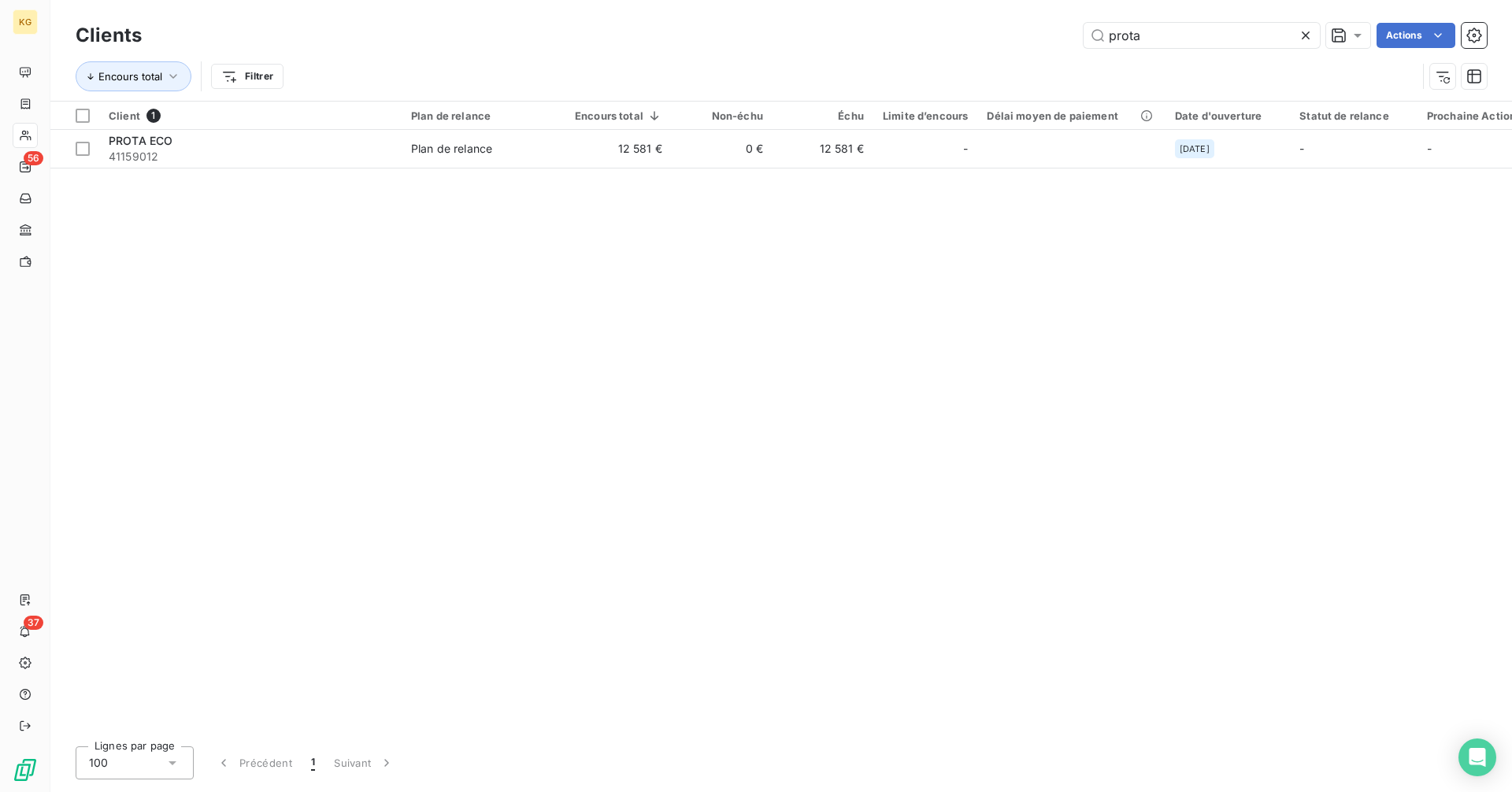
click at [1305, 35] on icon at bounding box center [1305, 36] width 8 height 8
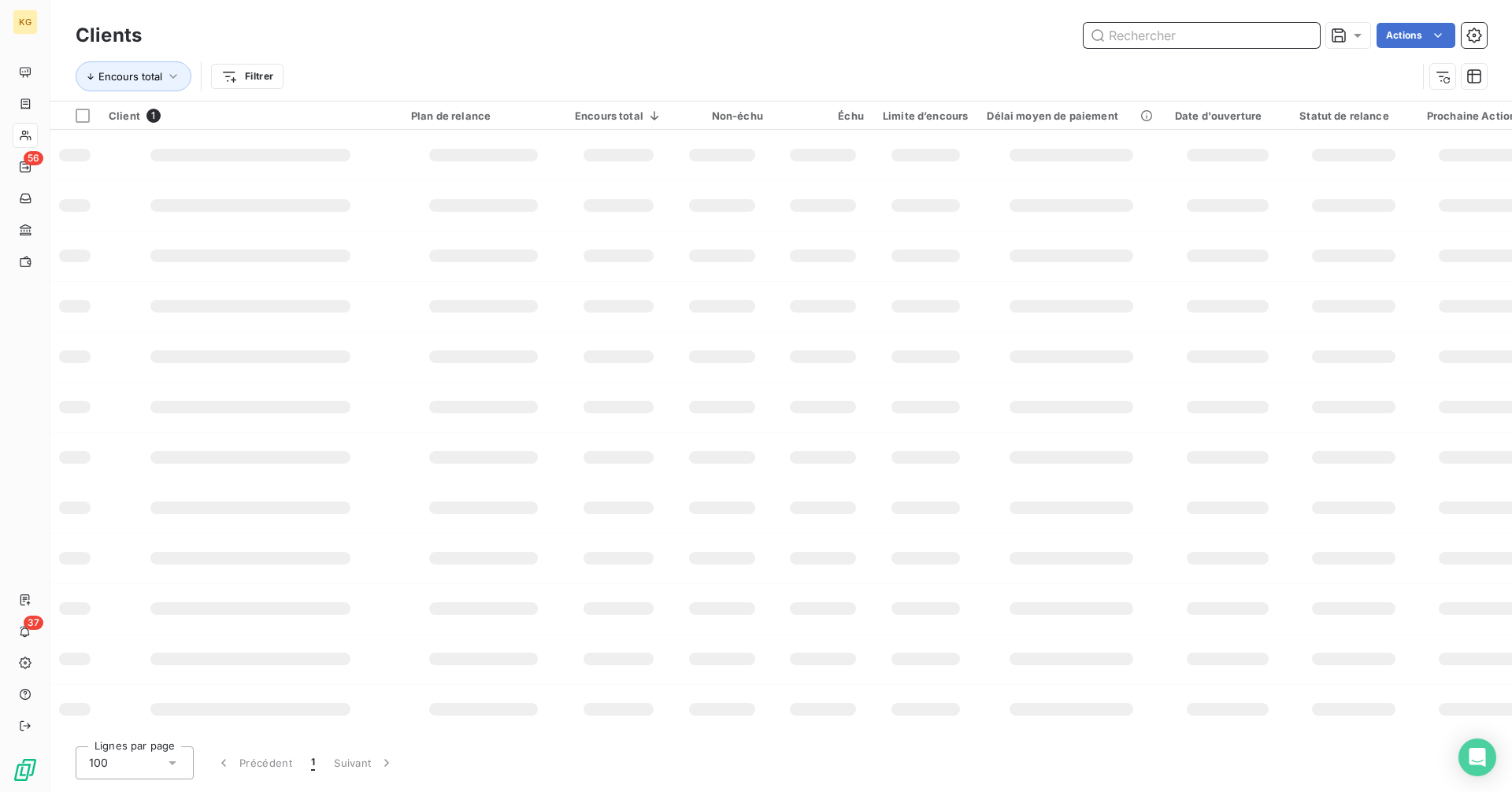
click at [1234, 37] on input "text" at bounding box center [1201, 36] width 237 height 25
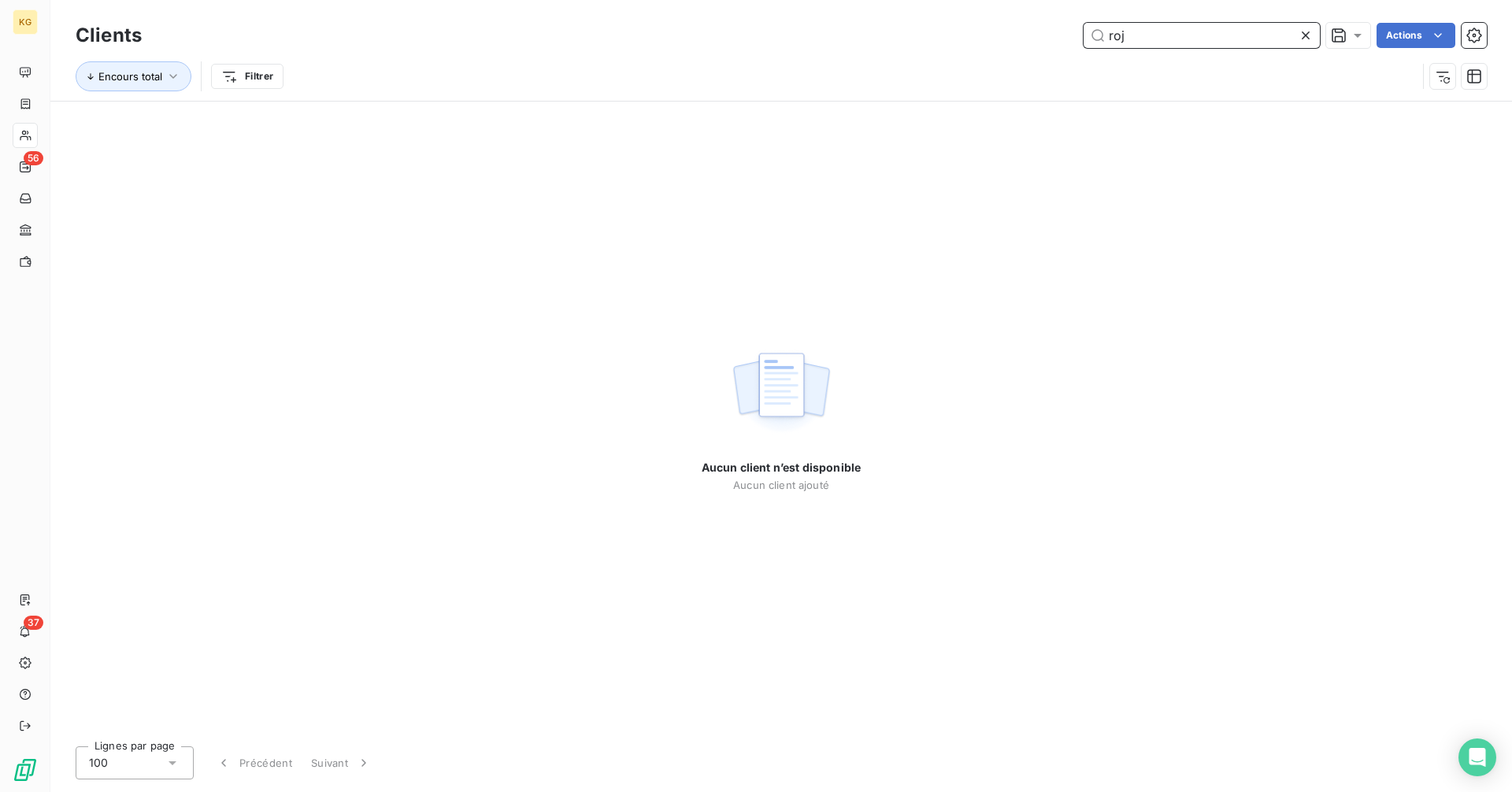
type input "roj"
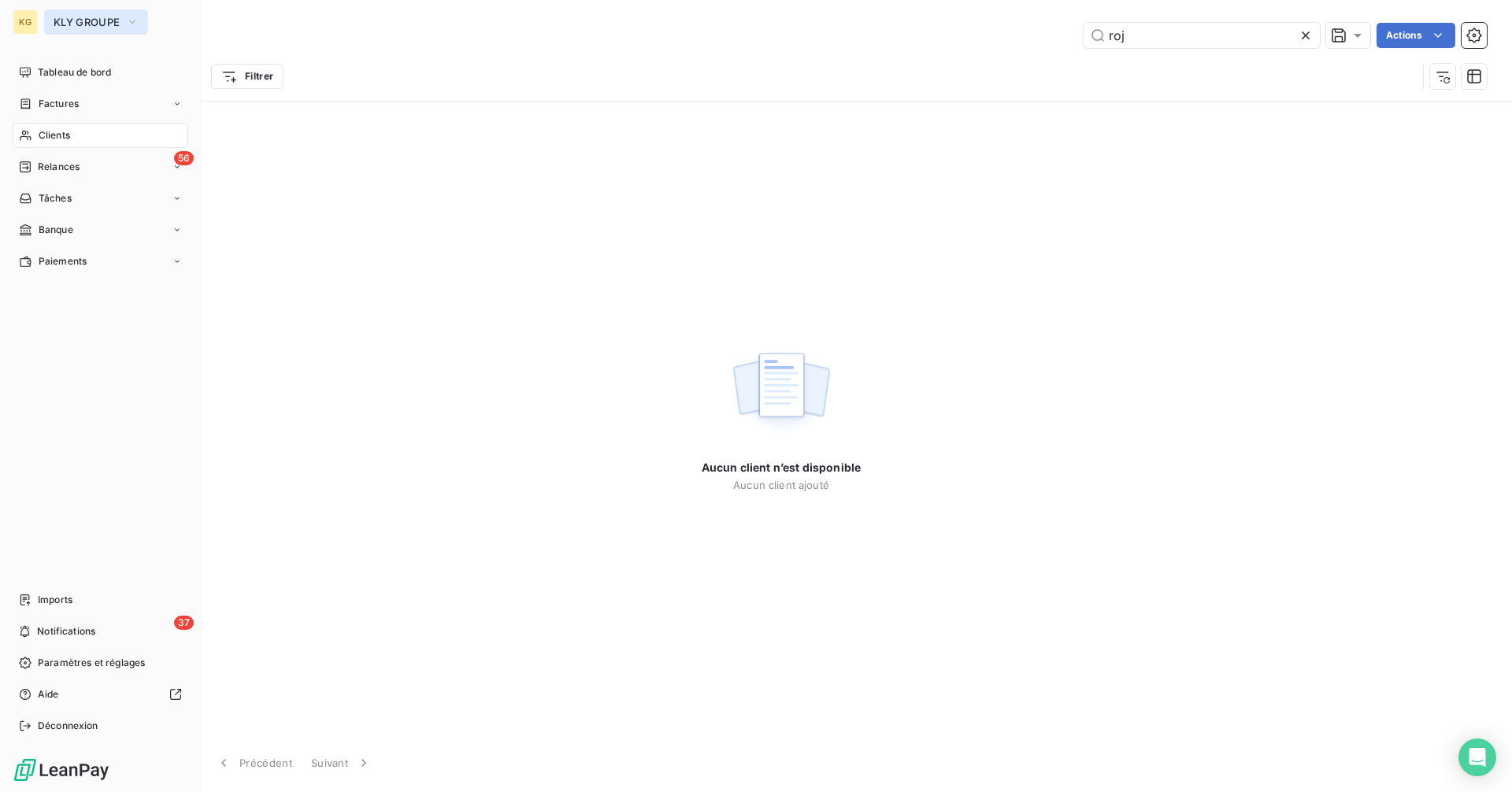
click at [88, 15] on span "KLY GROUPE" at bounding box center [87, 21] width 66 height 13
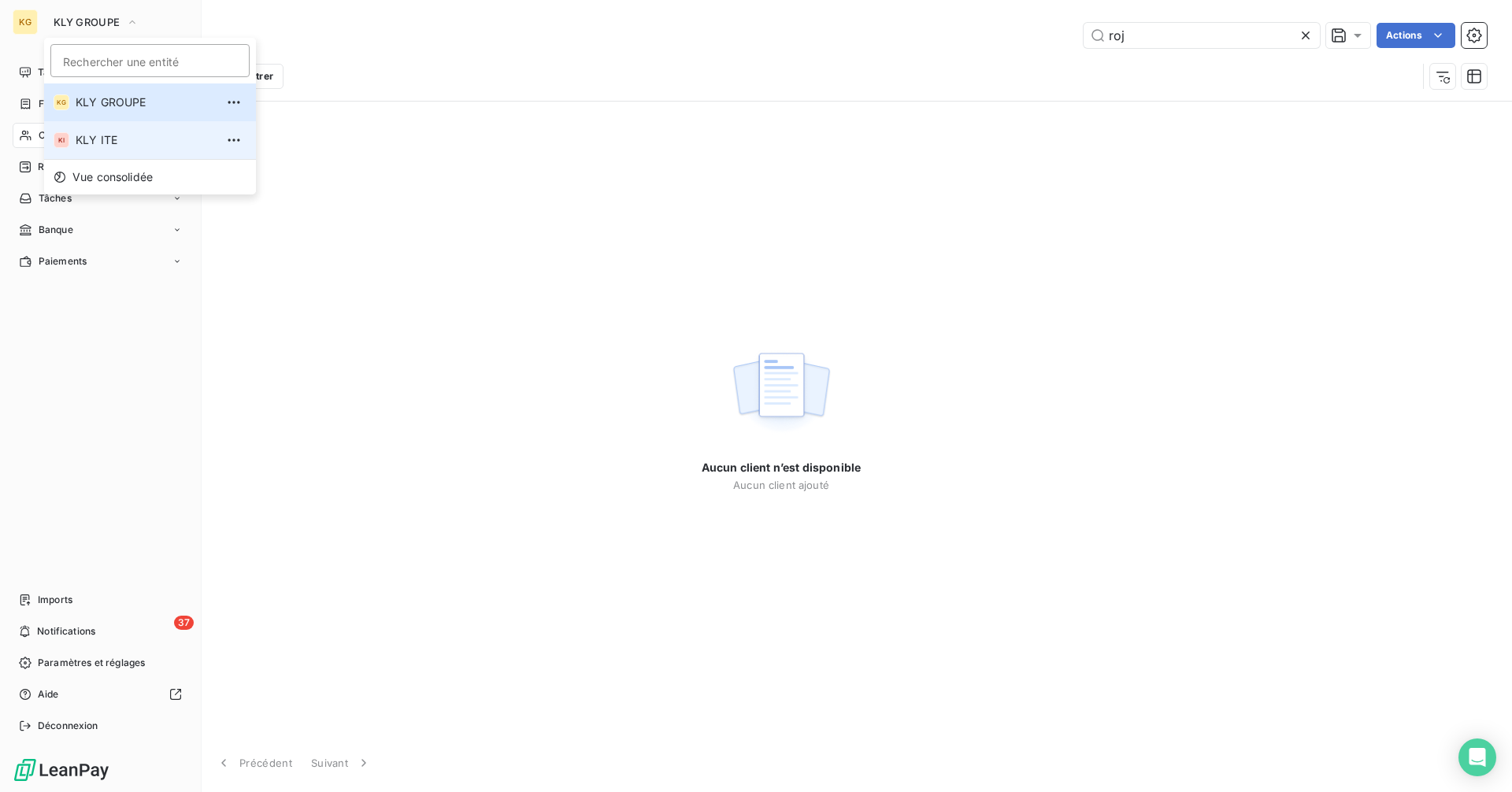
click at [102, 131] on li "KI KLY ITE" at bounding box center [150, 140] width 212 height 38
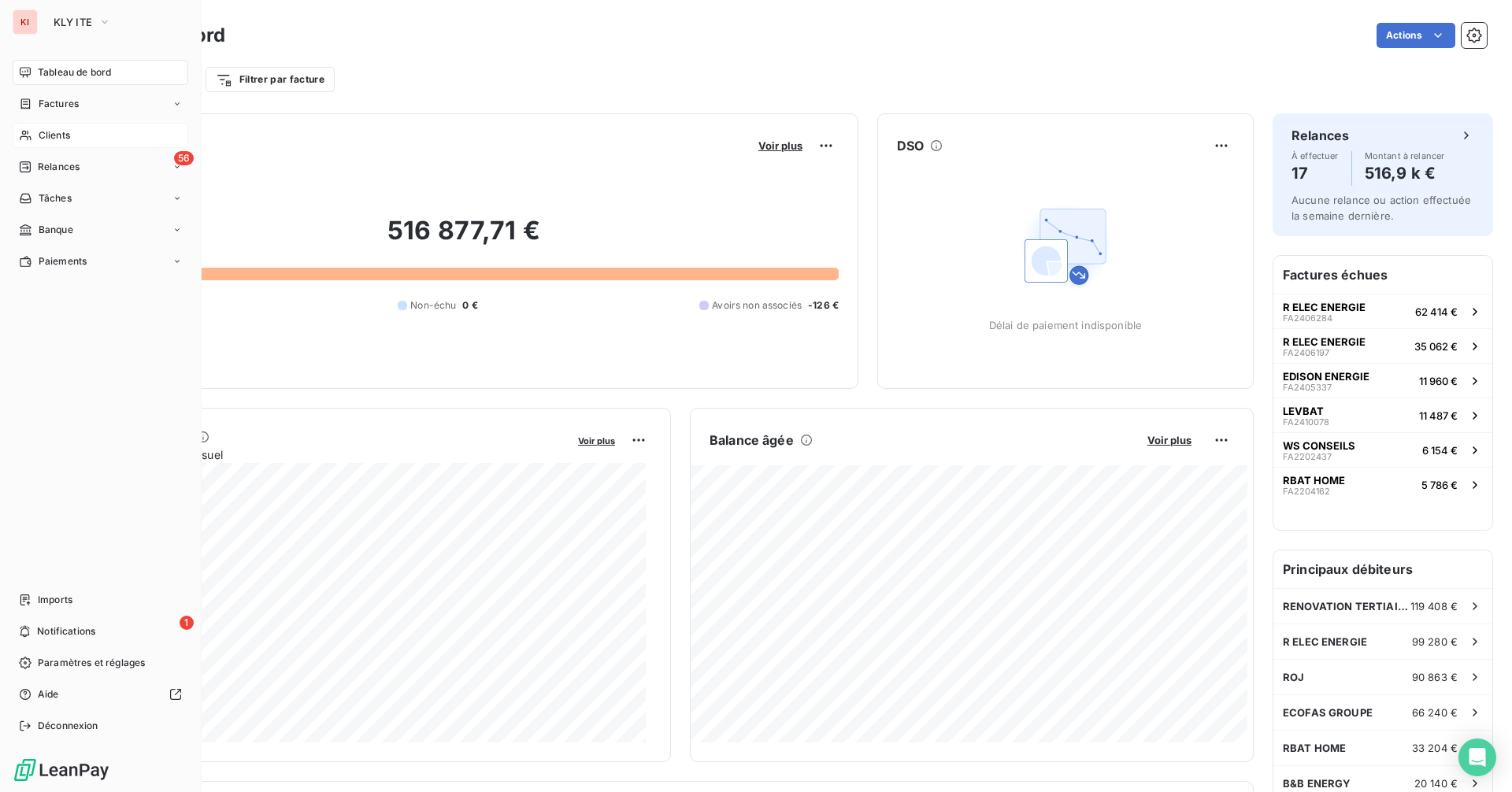
click at [71, 141] on div "Clients" at bounding box center [100, 136] width 176 height 25
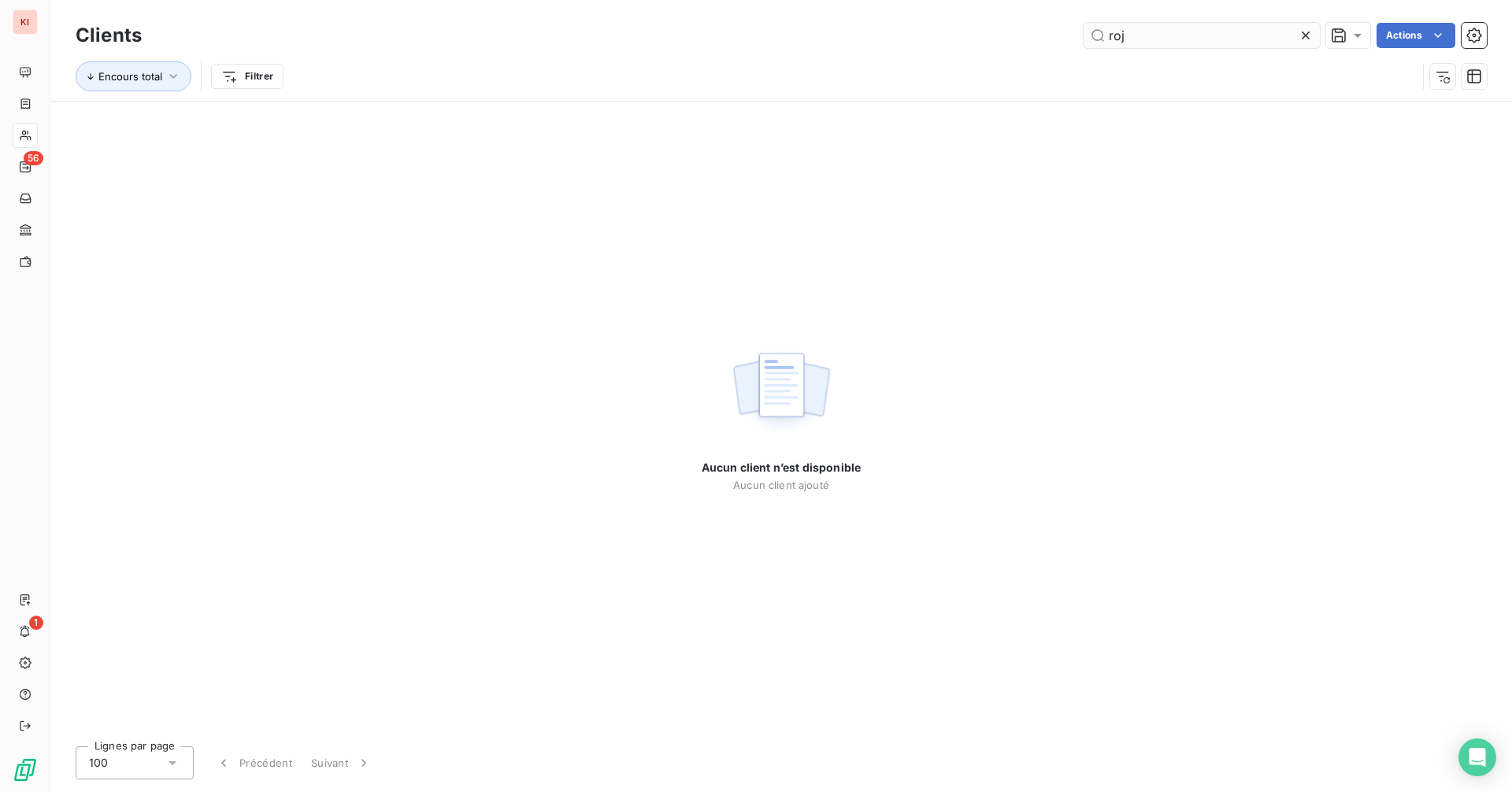
click at [1172, 37] on input "roj" at bounding box center [1201, 36] width 237 height 25
click at [1300, 32] on icon at bounding box center [1305, 36] width 15 height 15
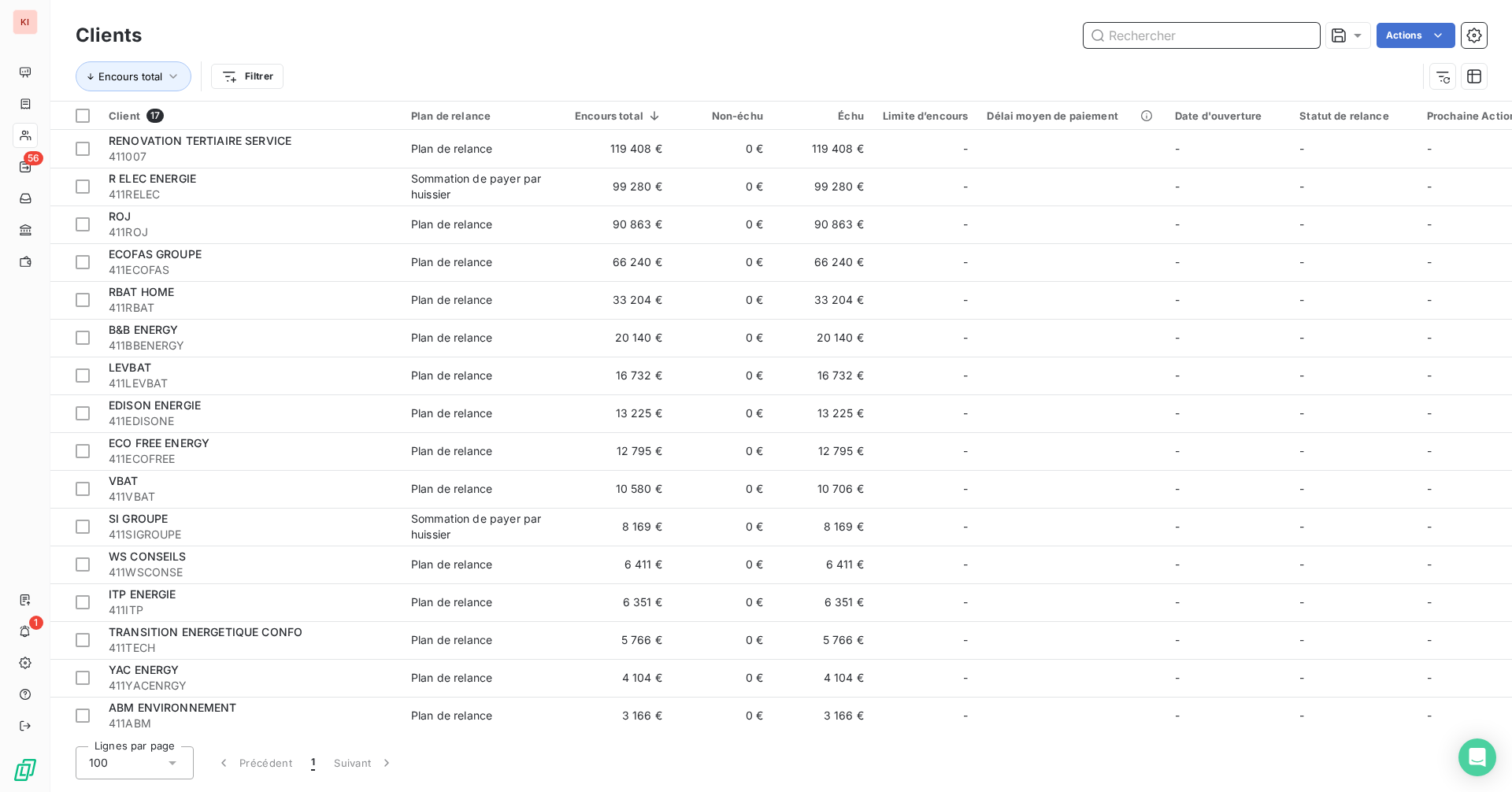
click at [1217, 30] on input "text" at bounding box center [1201, 36] width 237 height 25
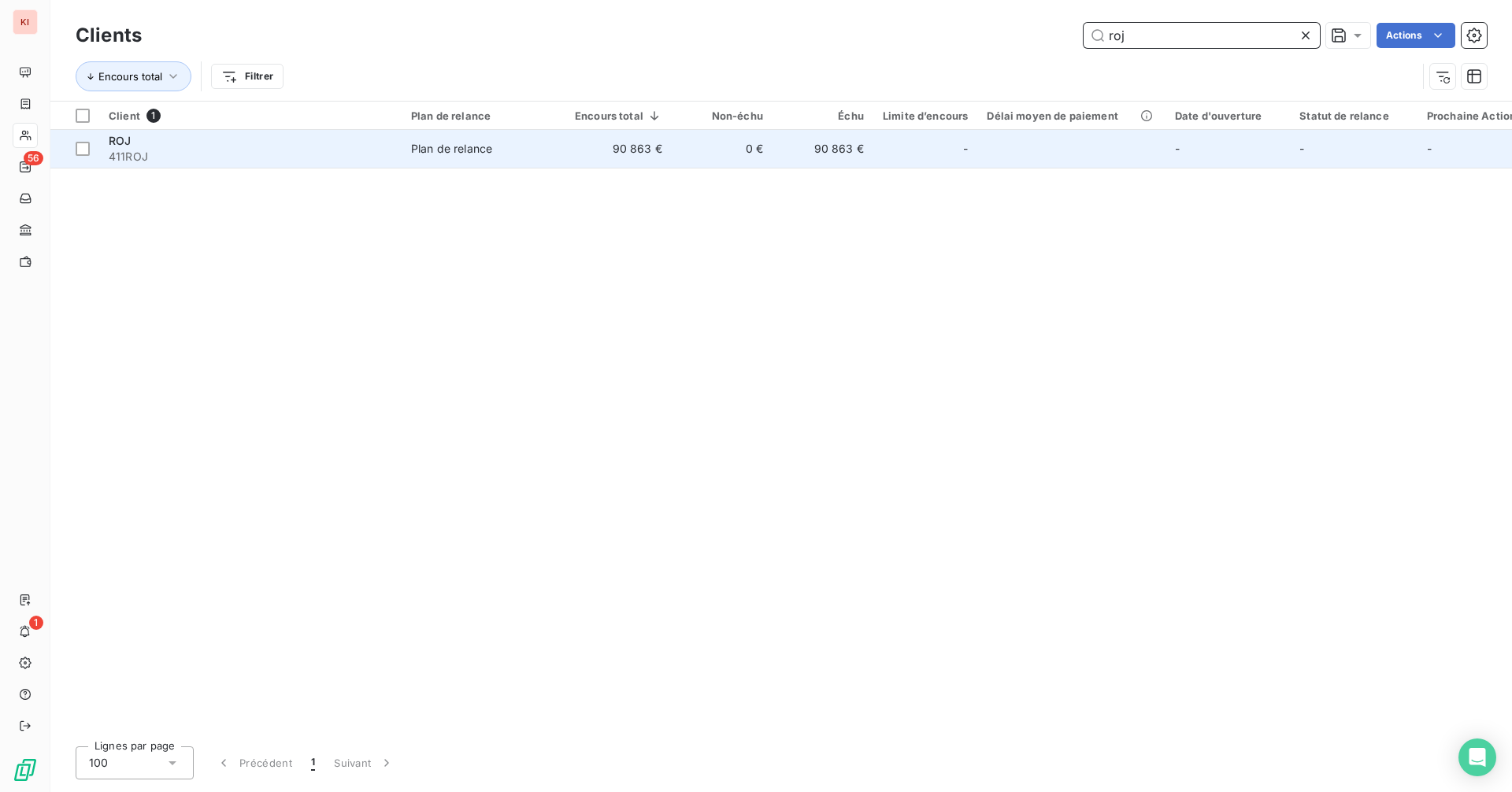
type input "roj"
click at [859, 150] on td "90 863 €" at bounding box center [822, 148] width 101 height 38
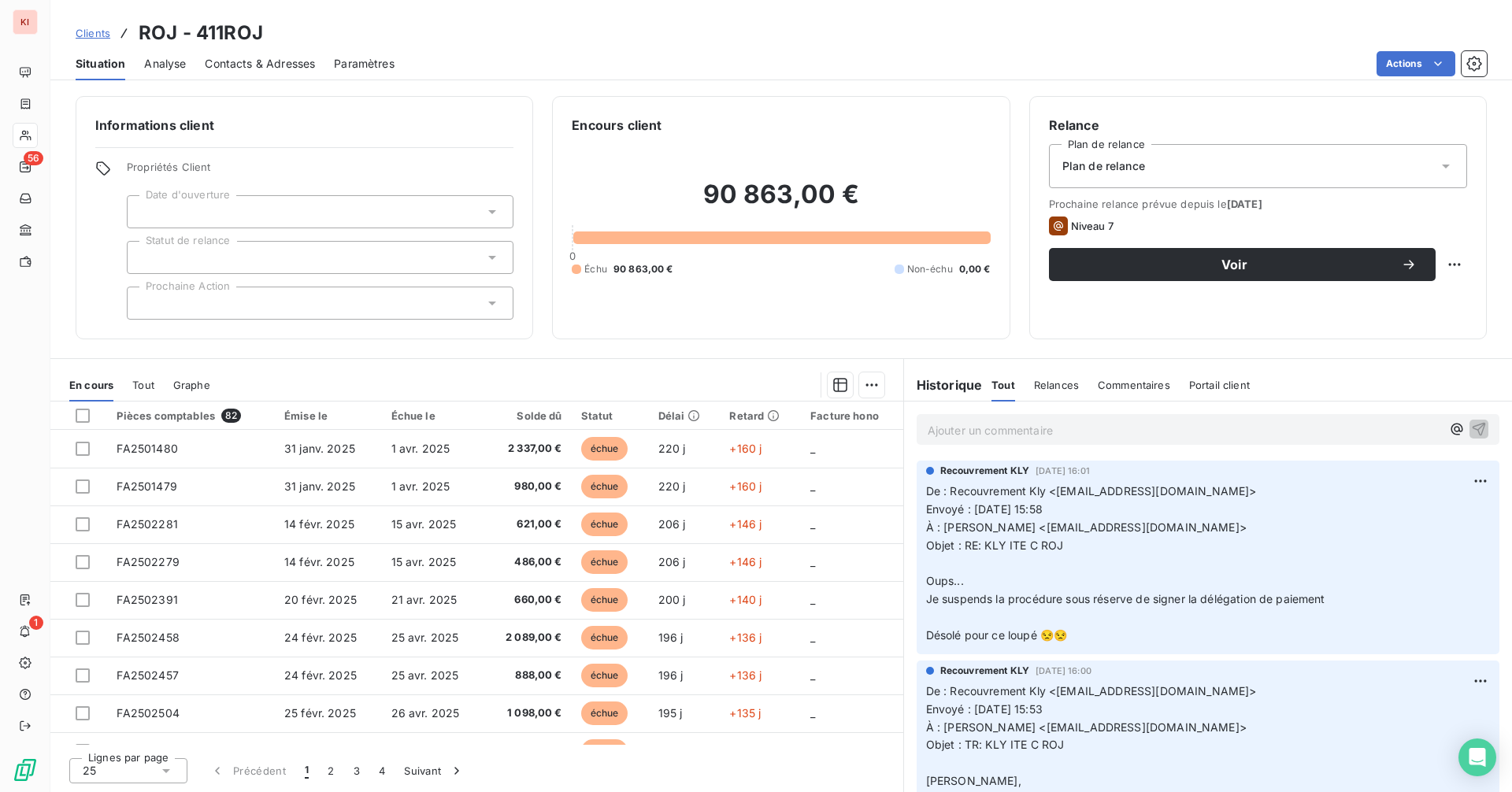
click at [1089, 424] on p "Ajouter un commentaire ﻿" at bounding box center [1184, 430] width 514 height 19
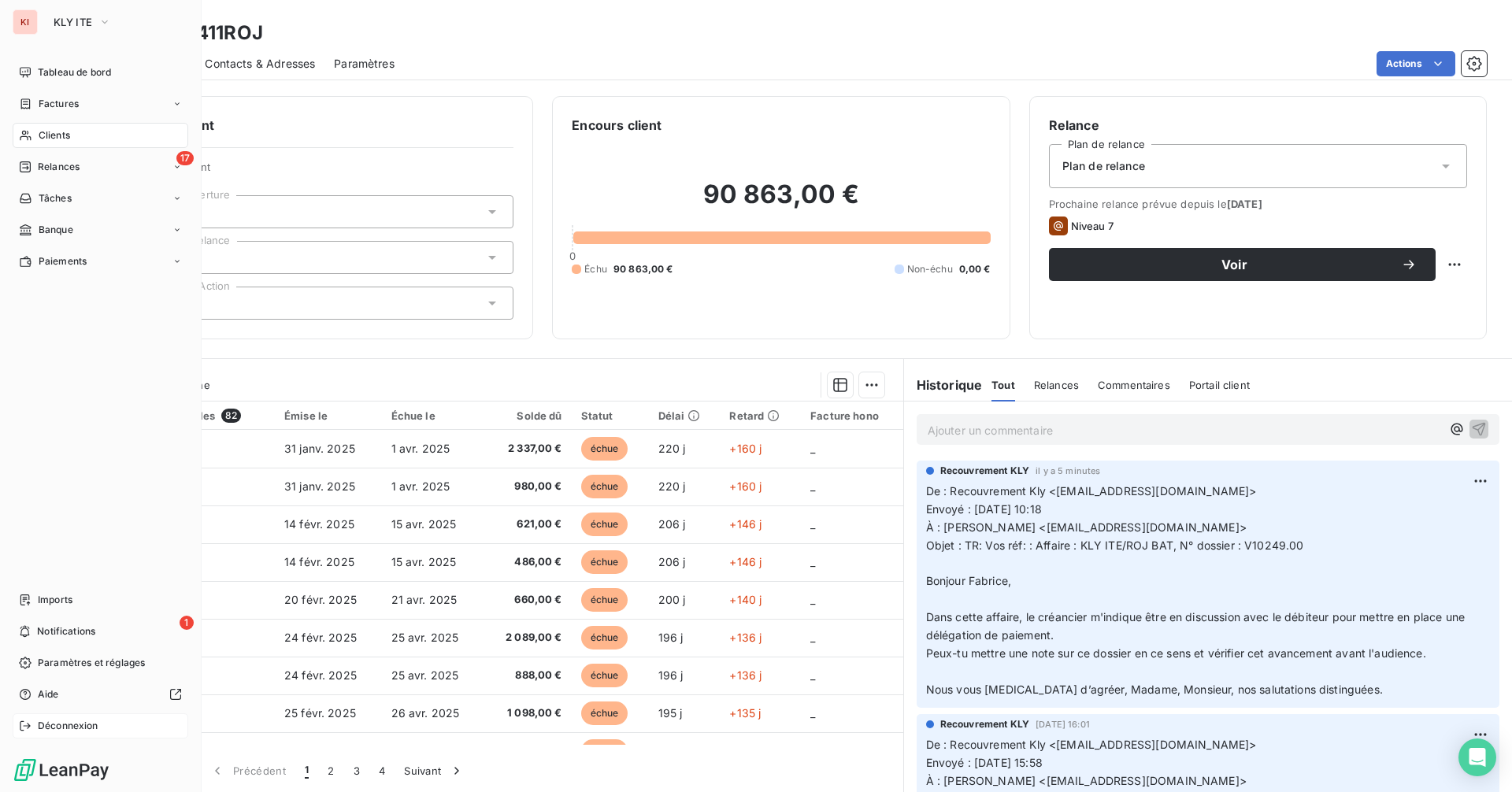
click at [69, 728] on span "Déconnexion" at bounding box center [67, 726] width 61 height 14
